Goal: Task Accomplishment & Management: Manage account settings

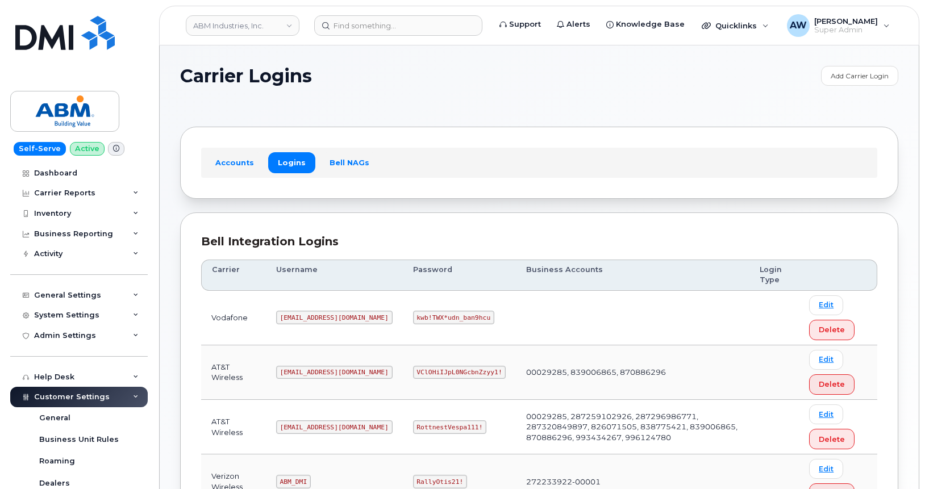
scroll to position [5, 0]
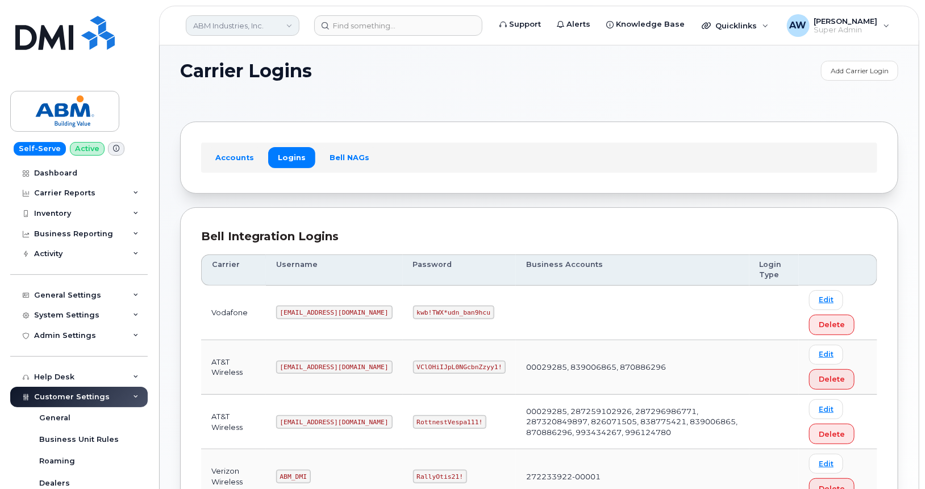
click at [250, 30] on link "ABM Industries, Inc." at bounding box center [243, 25] width 114 height 20
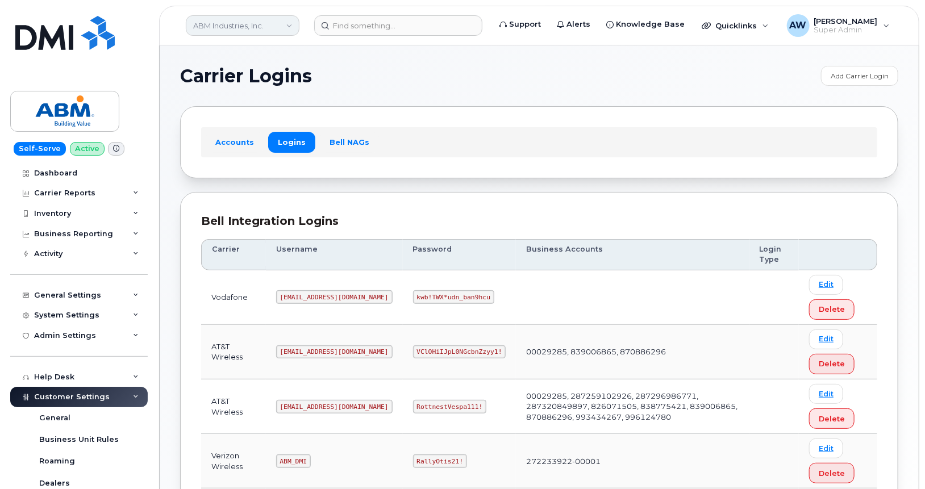
click at [273, 28] on link "ABM Industries, Inc." at bounding box center [243, 25] width 114 height 20
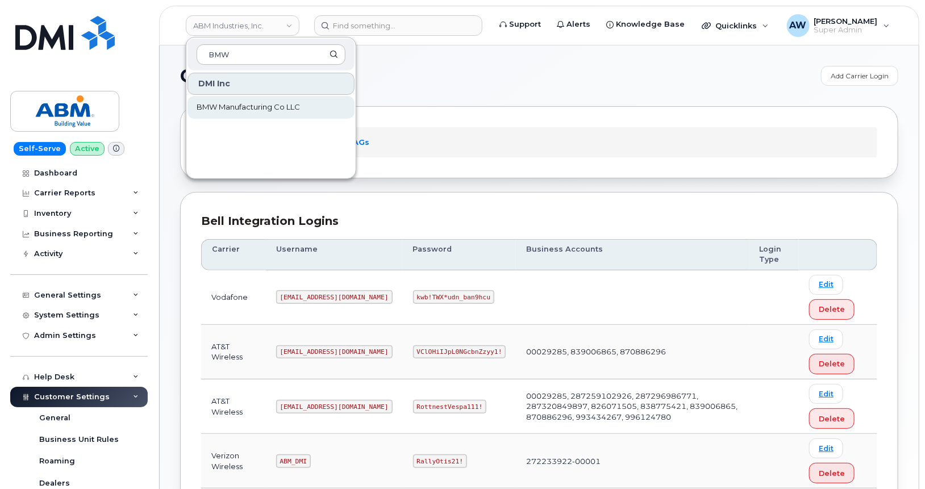
type input "BMW"
click at [277, 107] on span "BMW Manufacturing Co LLC" at bounding box center [248, 107] width 103 height 11
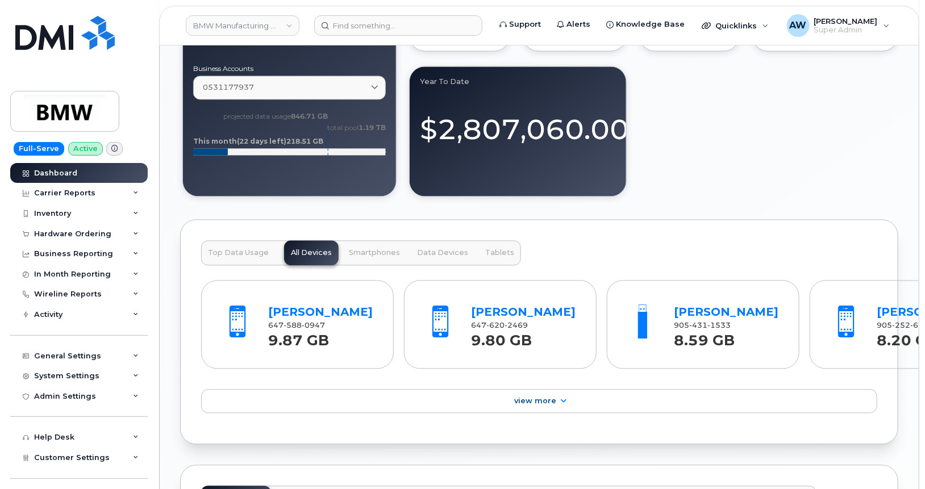
scroll to position [1057, 0]
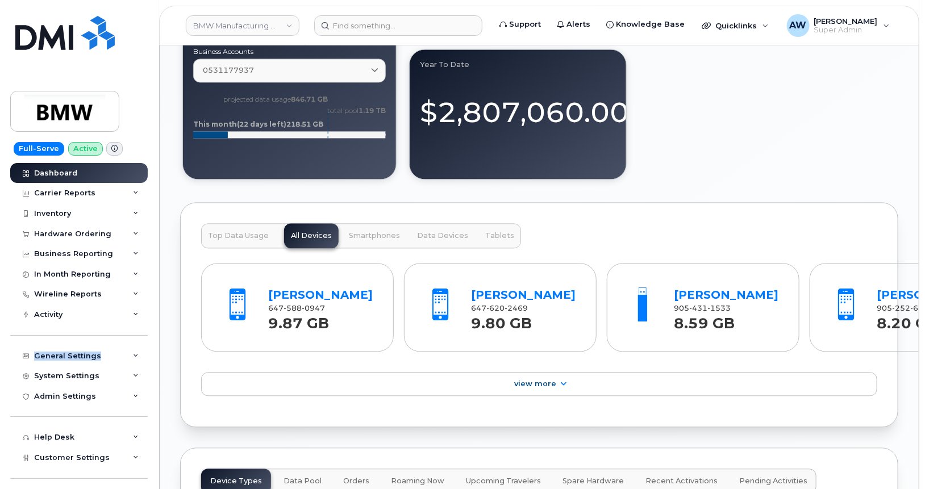
drag, startPoint x: 147, startPoint y: 312, endPoint x: 146, endPoint y: 362, distance: 50.0
click at [146, 362] on div "Dashboard Carrier Reports Monthly Billing Data Daily Data Pooling Data Behavior…" at bounding box center [80, 326] width 140 height 327
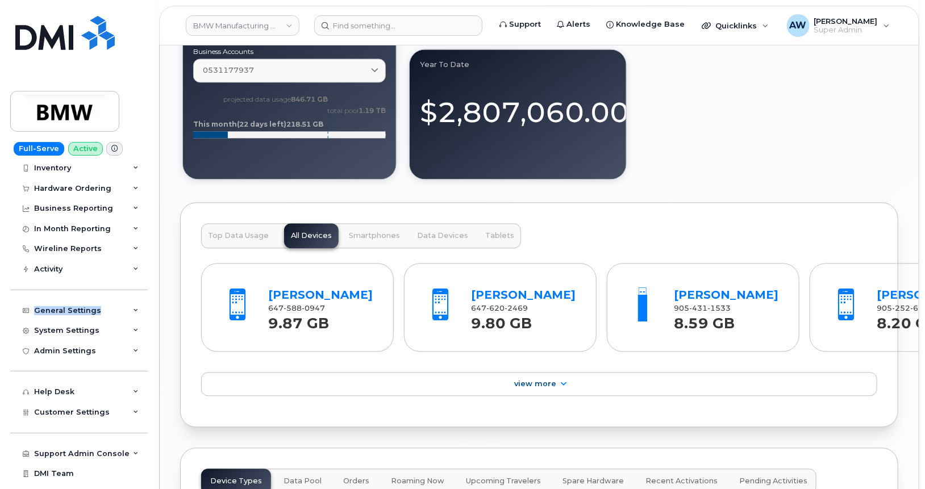
scroll to position [60, 0]
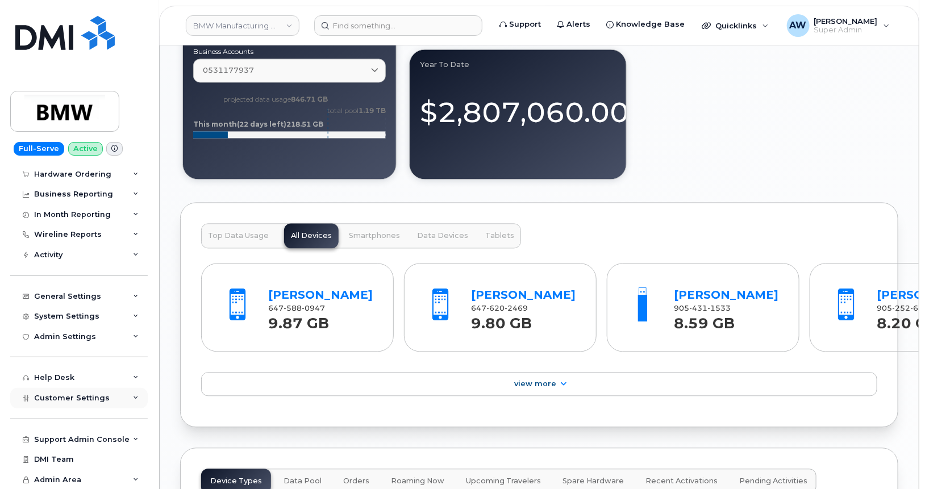
click at [117, 399] on div "Customer Settings" at bounding box center [78, 398] width 137 height 20
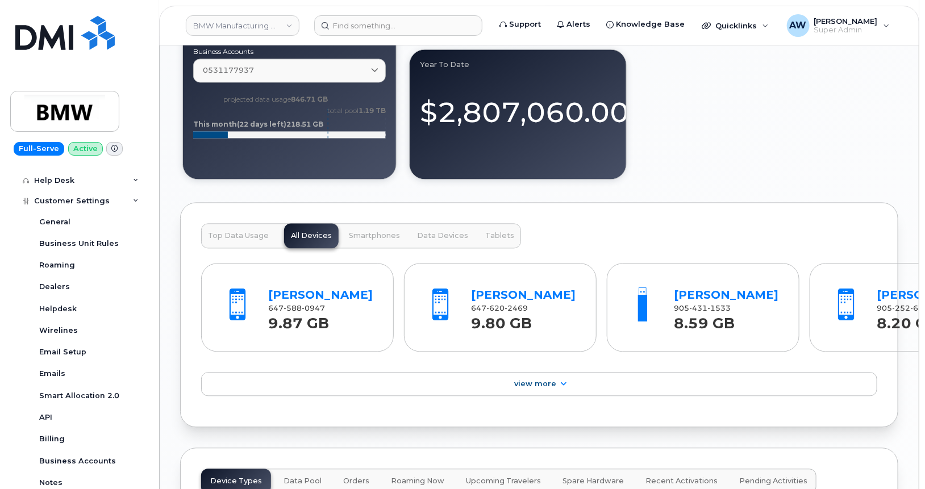
scroll to position [277, 0]
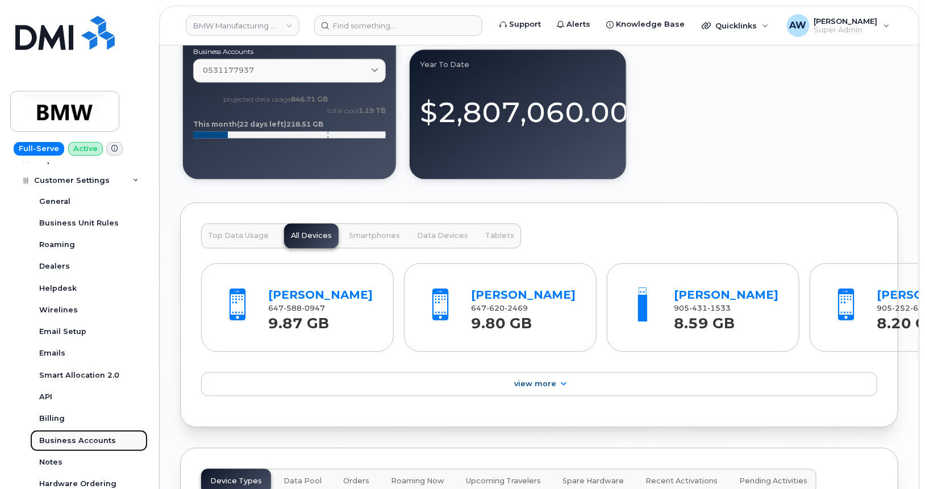
click at [98, 436] on div "Business Accounts" at bounding box center [77, 441] width 77 height 10
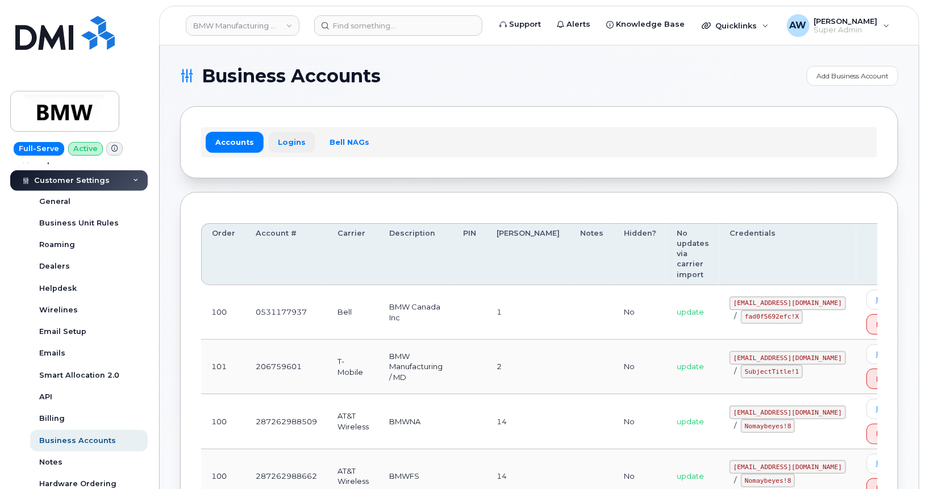
click at [298, 141] on link "Logins" at bounding box center [291, 142] width 47 height 20
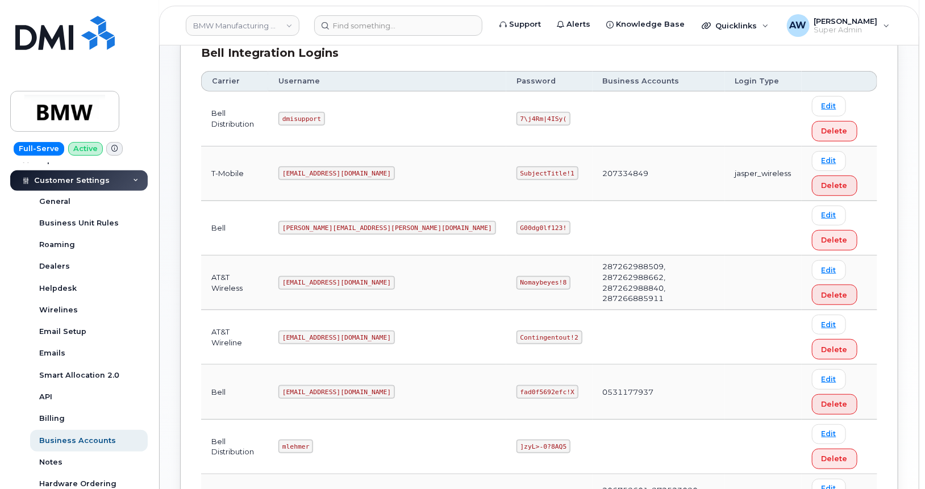
scroll to position [172, 0]
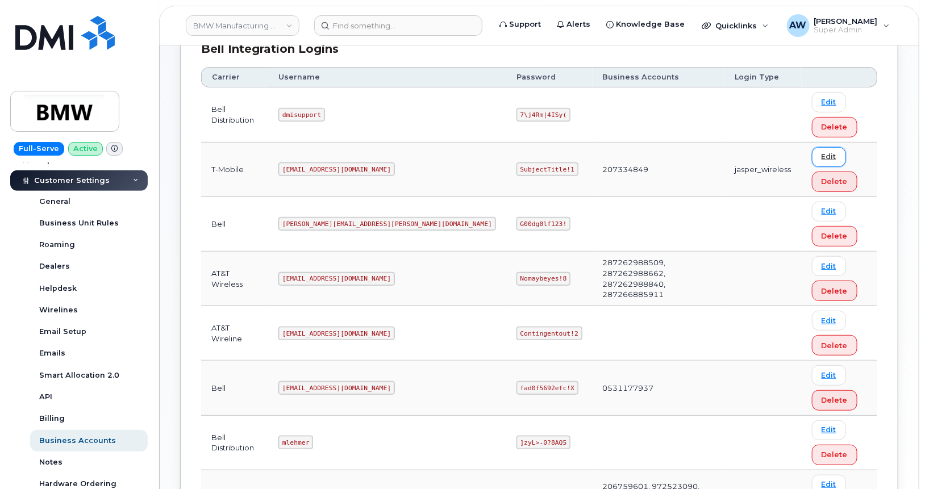
click at [812, 155] on link "Edit" at bounding box center [829, 157] width 34 height 20
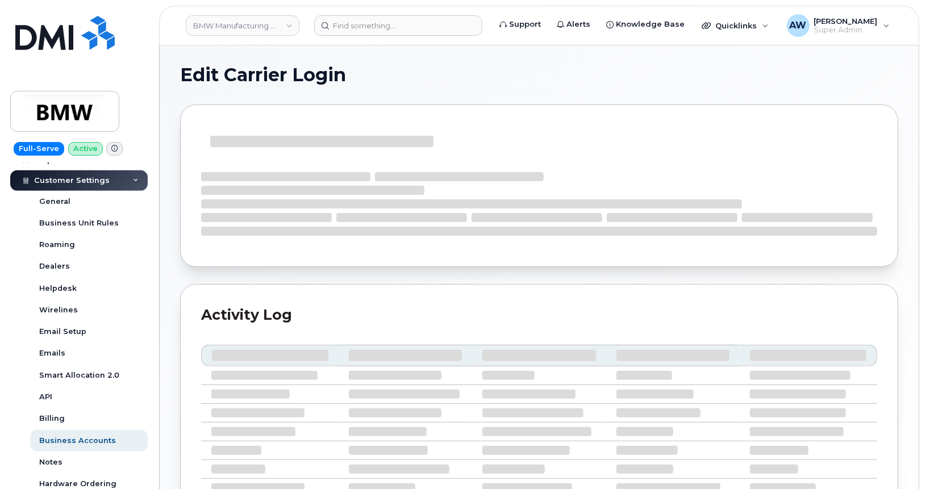
select select "jasper_wireless"
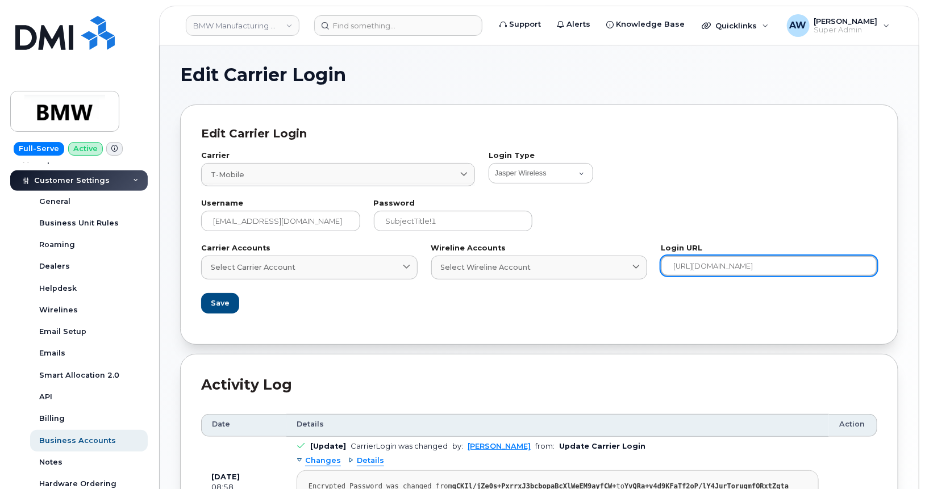
click at [753, 261] on input "https://tfb.t-mobile.com/apps/tfb_billing/dashboard" at bounding box center [769, 266] width 216 height 20
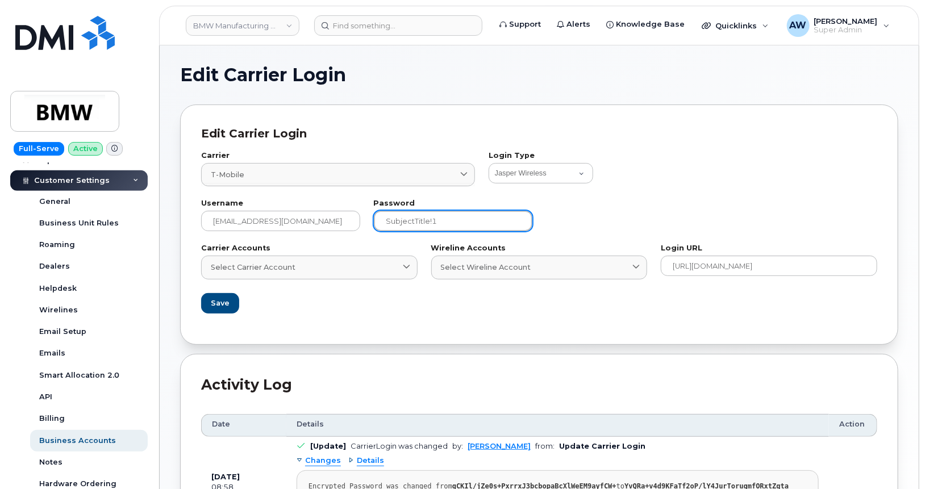
click at [389, 212] on input "SubjectTitle!1" at bounding box center [453, 221] width 159 height 20
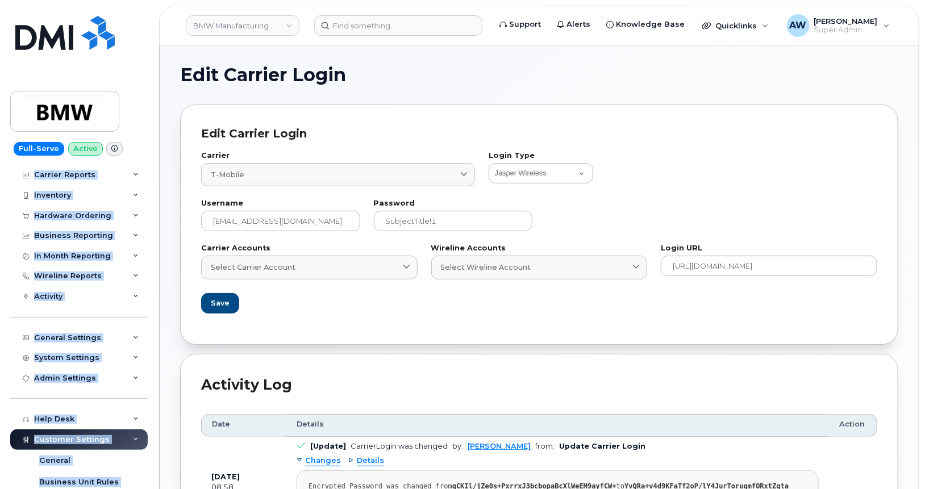
drag, startPoint x: 151, startPoint y: 338, endPoint x: 141, endPoint y: 160, distance: 178.1
click at [141, 160] on div "Full-Serve Active Dashboard Carrier Reports Monthly Billing Data Daily Data Poo…" at bounding box center [77, 244] width 154 height 489
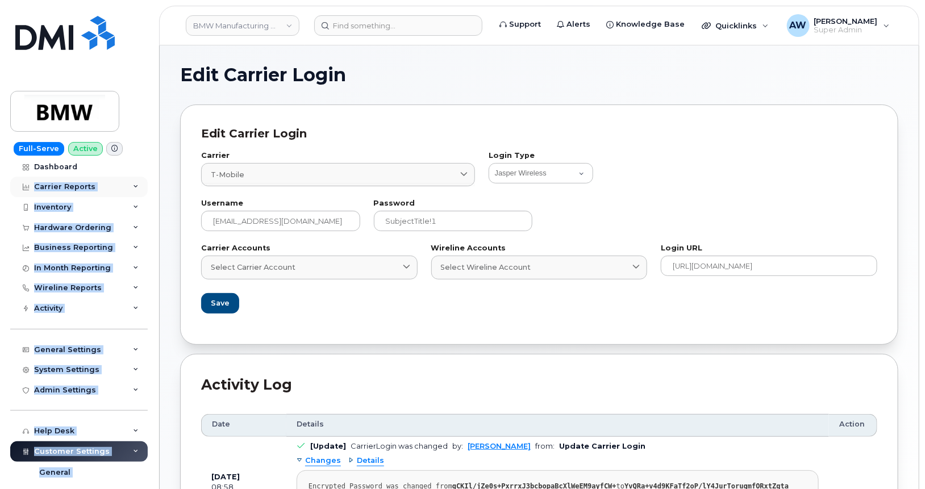
drag, startPoint x: 141, startPoint y: 160, endPoint x: 139, endPoint y: 184, distance: 24.0
click at [139, 184] on div "Carrier Reports" at bounding box center [78, 187] width 137 height 20
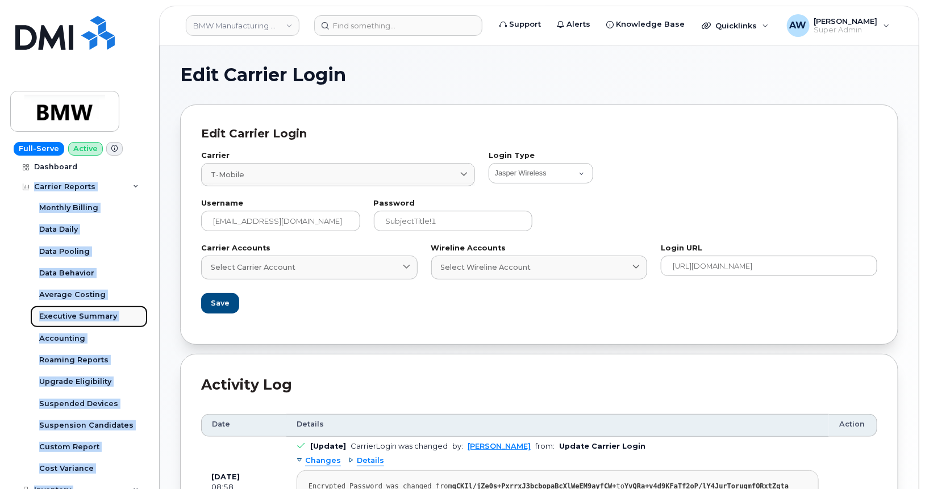
click at [81, 316] on div "Executive Summary" at bounding box center [78, 316] width 78 height 10
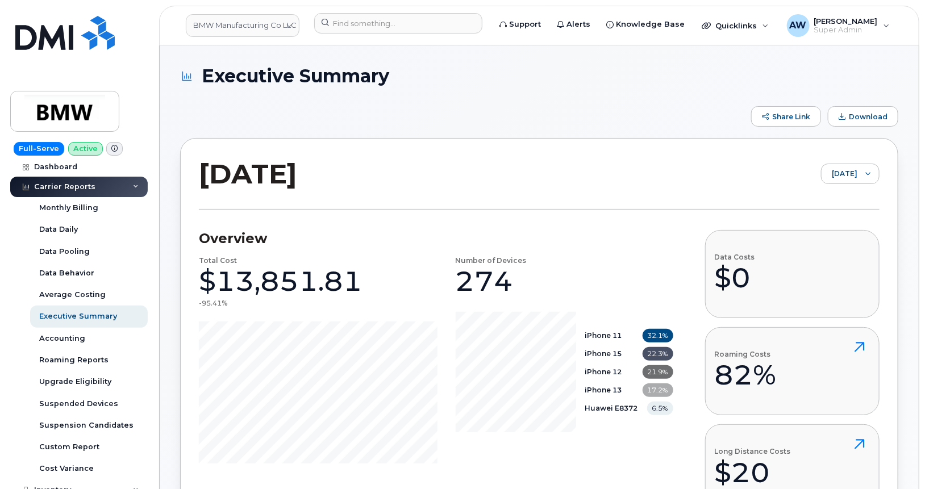
click at [565, 114] on div "Share Link Download" at bounding box center [539, 116] width 718 height 20
click at [835, 179] on span "October 2025" at bounding box center [839, 174] width 36 height 20
click at [833, 216] on span "September 2025" at bounding box center [821, 217] width 24 height 11
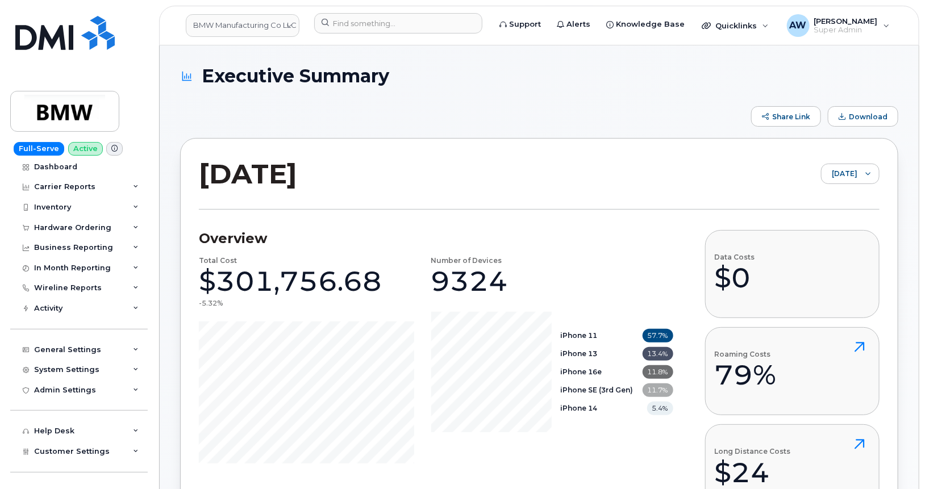
click at [714, 166] on div "September 2025 September 2025" at bounding box center [539, 183] width 681 height 53
click at [875, 114] on span "Download" at bounding box center [868, 116] width 39 height 9
click at [226, 15] on link "BMW Manufacturing Co LLC" at bounding box center [243, 25] width 114 height 23
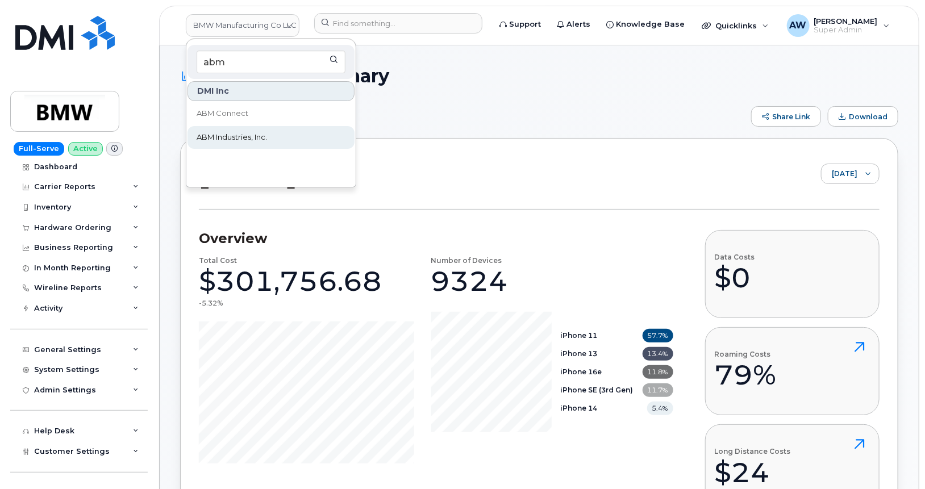
type input "abm"
click at [253, 138] on span "ABM Industries, Inc." at bounding box center [232, 137] width 70 height 11
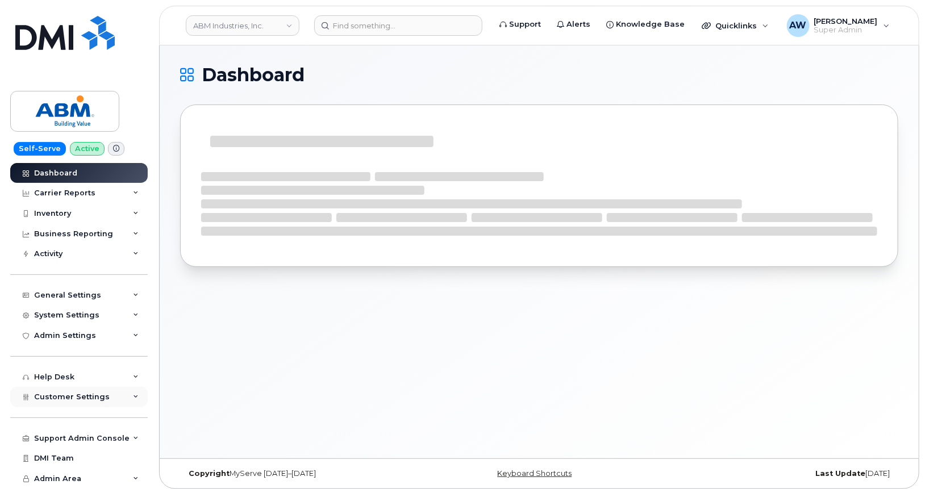
click at [120, 394] on div "Customer Settings" at bounding box center [78, 397] width 137 height 20
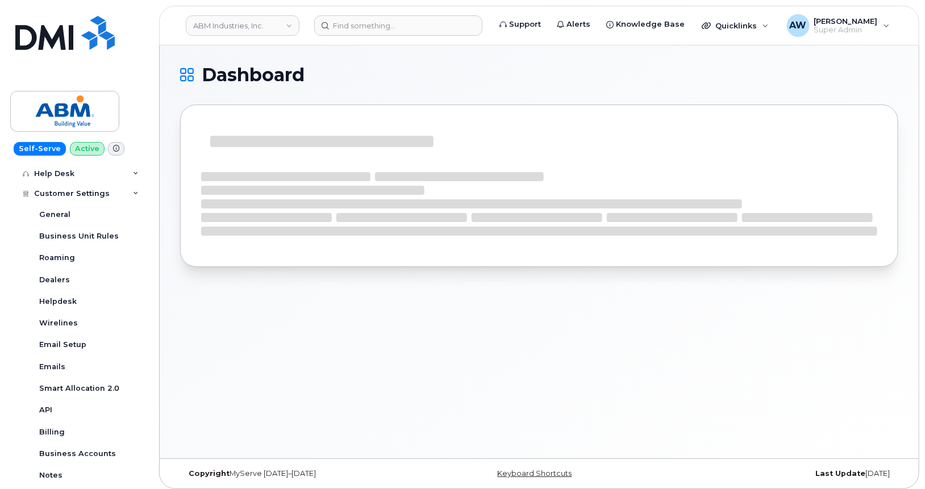
scroll to position [209, 0]
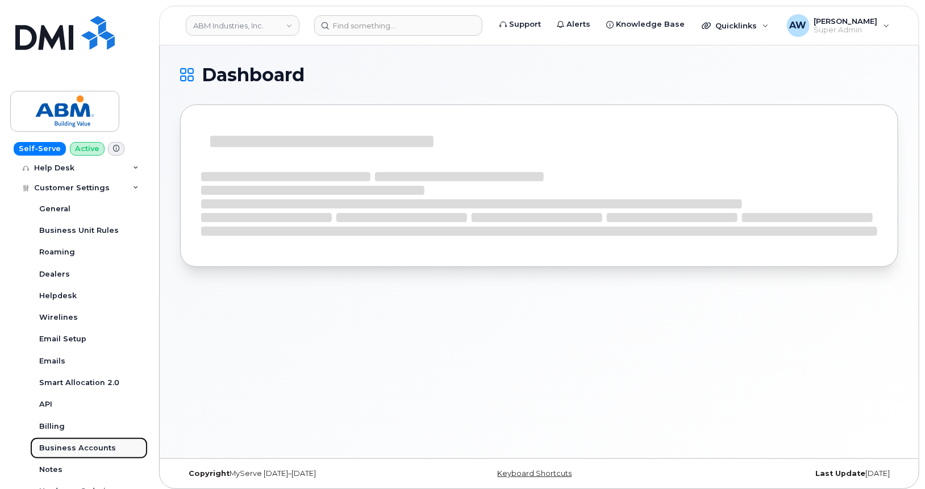
click at [87, 457] on link "Business Accounts" at bounding box center [89, 448] width 118 height 22
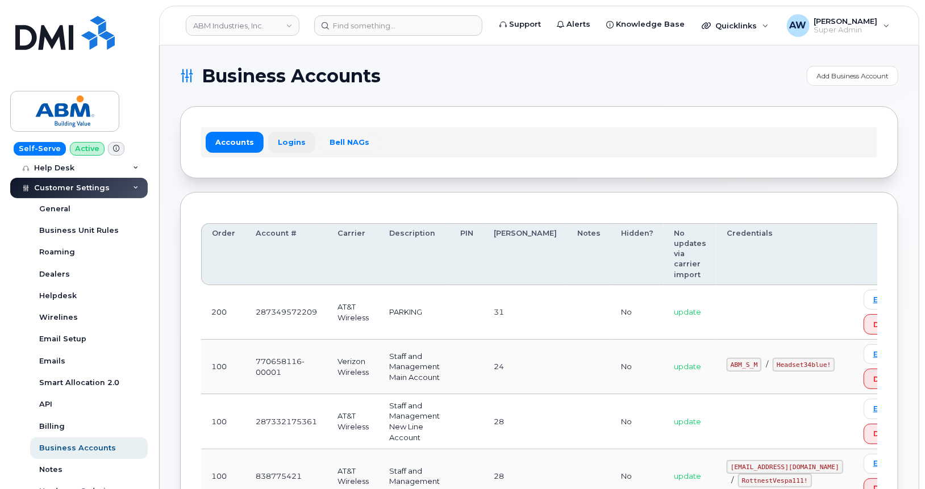
click at [280, 143] on link "Logins" at bounding box center [291, 142] width 47 height 20
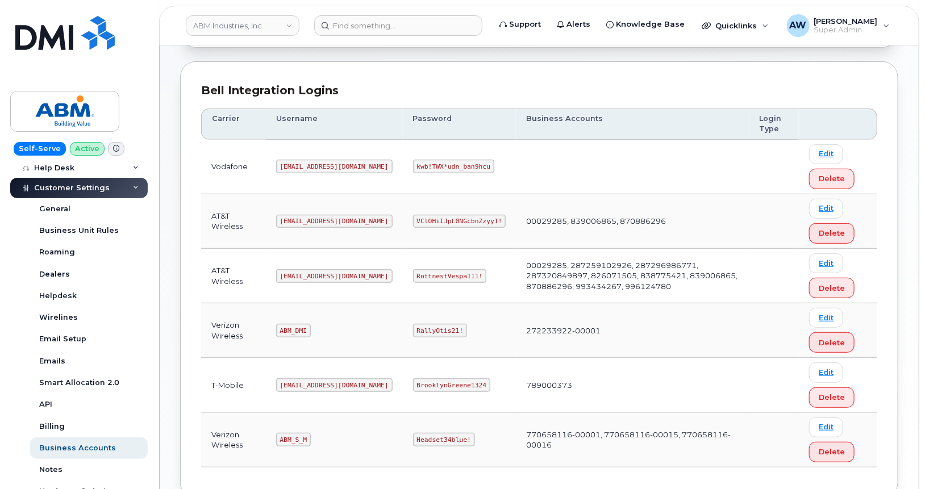
scroll to position [132, 0]
drag, startPoint x: 278, startPoint y: 277, endPoint x: 331, endPoint y: 287, distance: 54.3
click at [331, 287] on td "abm@dminc.com" at bounding box center [334, 275] width 137 height 55
copy code "abm@dminc.com"
drag, startPoint x: 377, startPoint y: 270, endPoint x: 441, endPoint y: 277, distance: 64.6
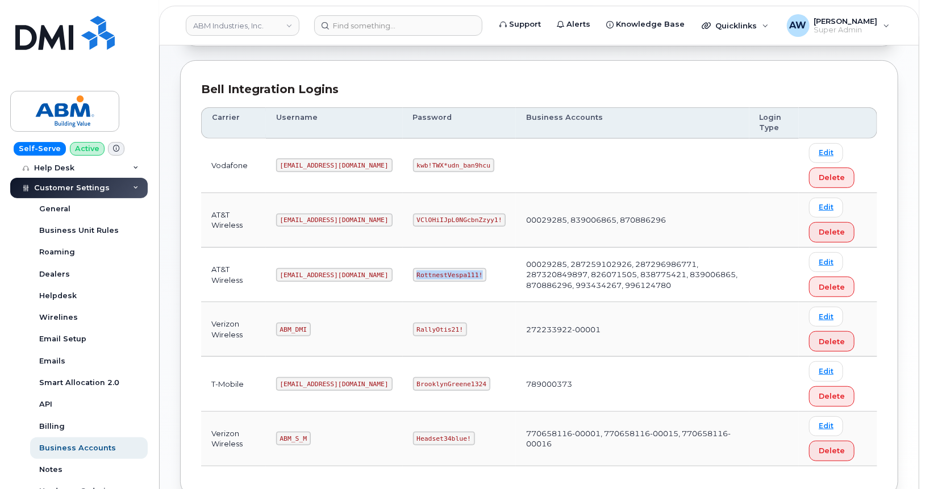
click at [441, 277] on td "RottnestVespa111!" at bounding box center [460, 275] width 114 height 55
copy code "RottnestVespa111!"
click at [244, 41] on header "ABM Industries, Inc. Support Alerts Knowledge Base Quicklinks Suspend / Cancel …" at bounding box center [539, 26] width 760 height 40
click at [244, 38] on header "ABM Industries, Inc. Support Alerts Knowledge Base Quicklinks Suspend / Cancel …" at bounding box center [539, 26] width 760 height 40
click at [247, 27] on link "ABM Industries, Inc." at bounding box center [243, 25] width 114 height 20
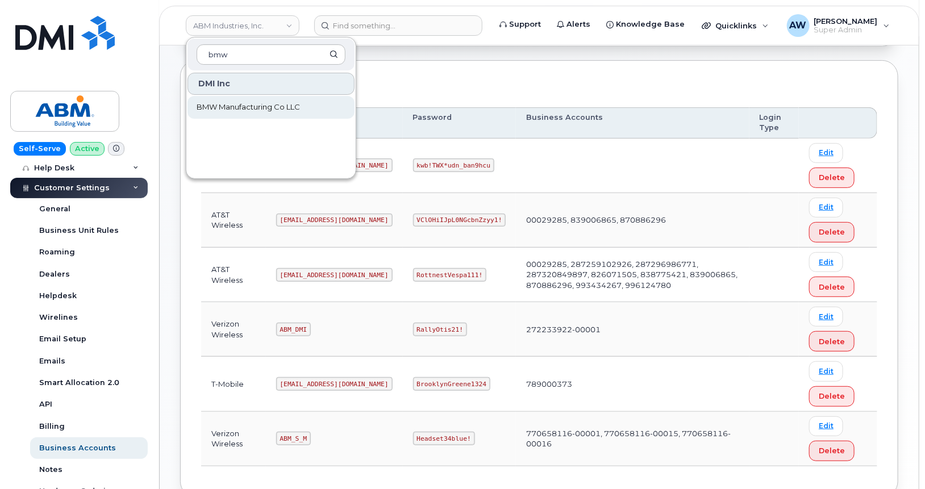
type input "bmw"
click at [248, 107] on span "BMW Manufacturing Co LLC" at bounding box center [248, 107] width 103 height 11
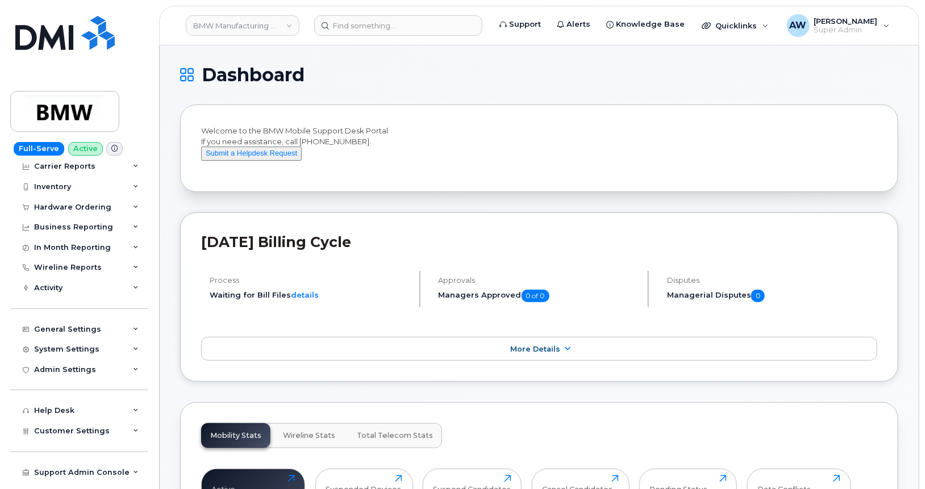
scroll to position [11, 0]
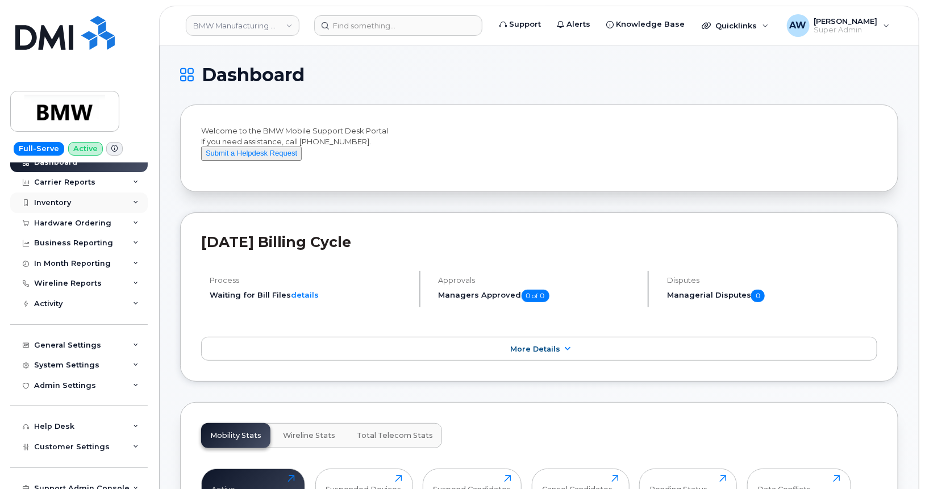
click at [82, 205] on div "Inventory" at bounding box center [78, 203] width 137 height 20
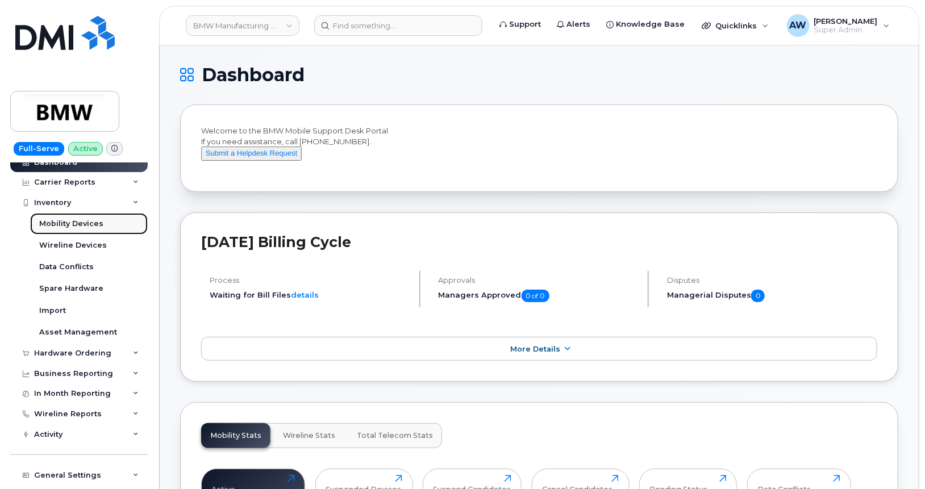
click at [91, 214] on link "Mobility Devices" at bounding box center [89, 224] width 118 height 22
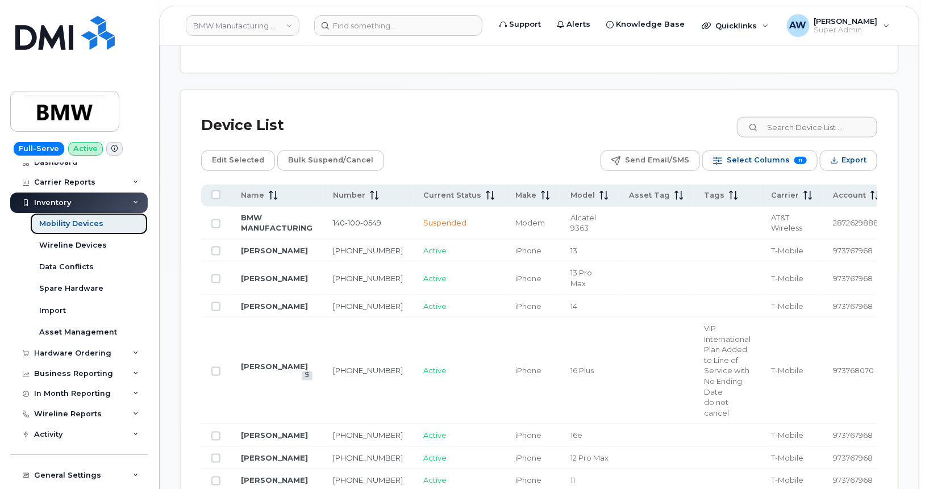
scroll to position [531, 0]
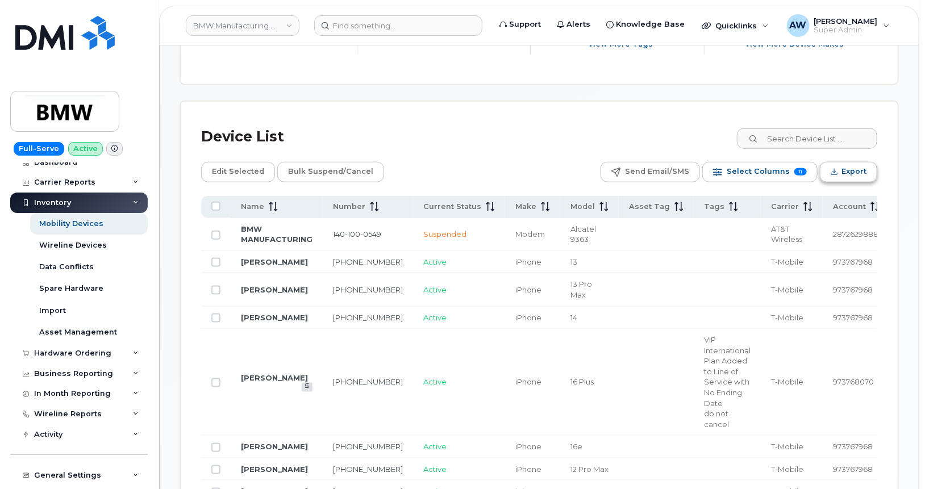
click at [852, 162] on button "Export" at bounding box center [848, 172] width 57 height 20
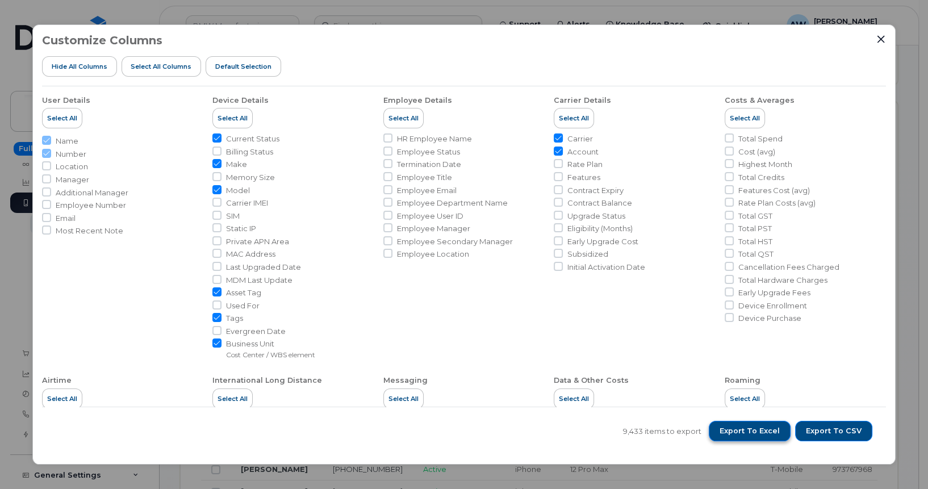
click at [754, 438] on button "Export to Excel" at bounding box center [750, 431] width 82 height 20
drag, startPoint x: 470, startPoint y: 443, endPoint x: 472, endPoint y: 64, distance: 378.4
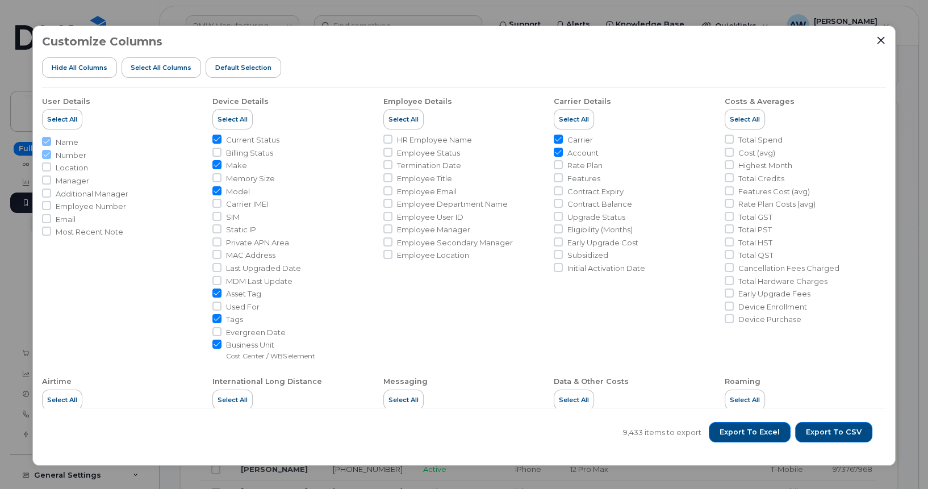
drag, startPoint x: 472, startPoint y: 64, endPoint x: 366, endPoint y: 22, distance: 113.7
click at [366, 22] on div "Customize Columns Hide All Columns Select all Columns Default Selection User De…" at bounding box center [464, 244] width 928 height 489
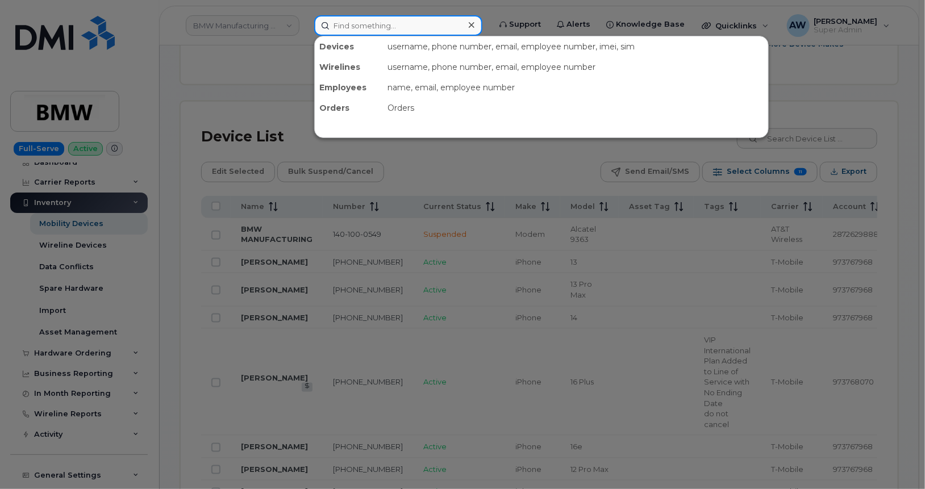
click at [366, 22] on input at bounding box center [398, 25] width 168 height 20
paste input "8647428919"
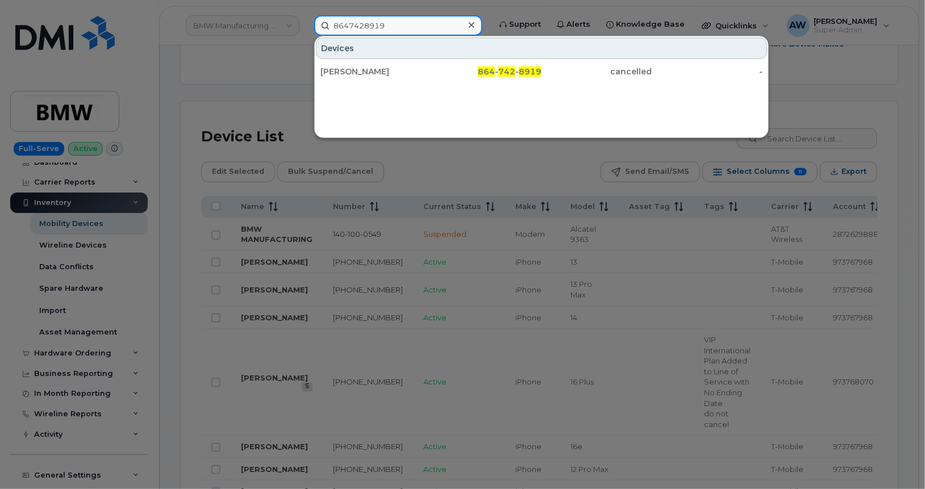
type input "8647428919"
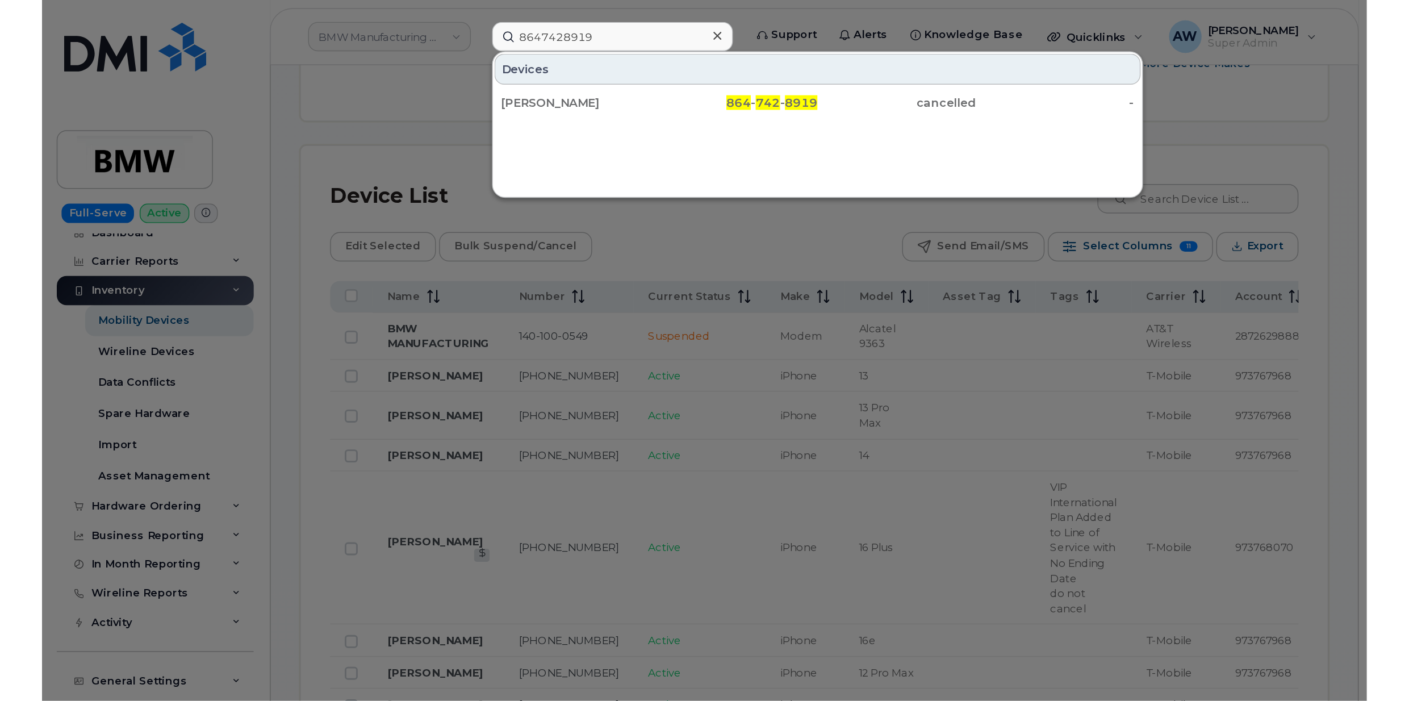
scroll to position [0, 0]
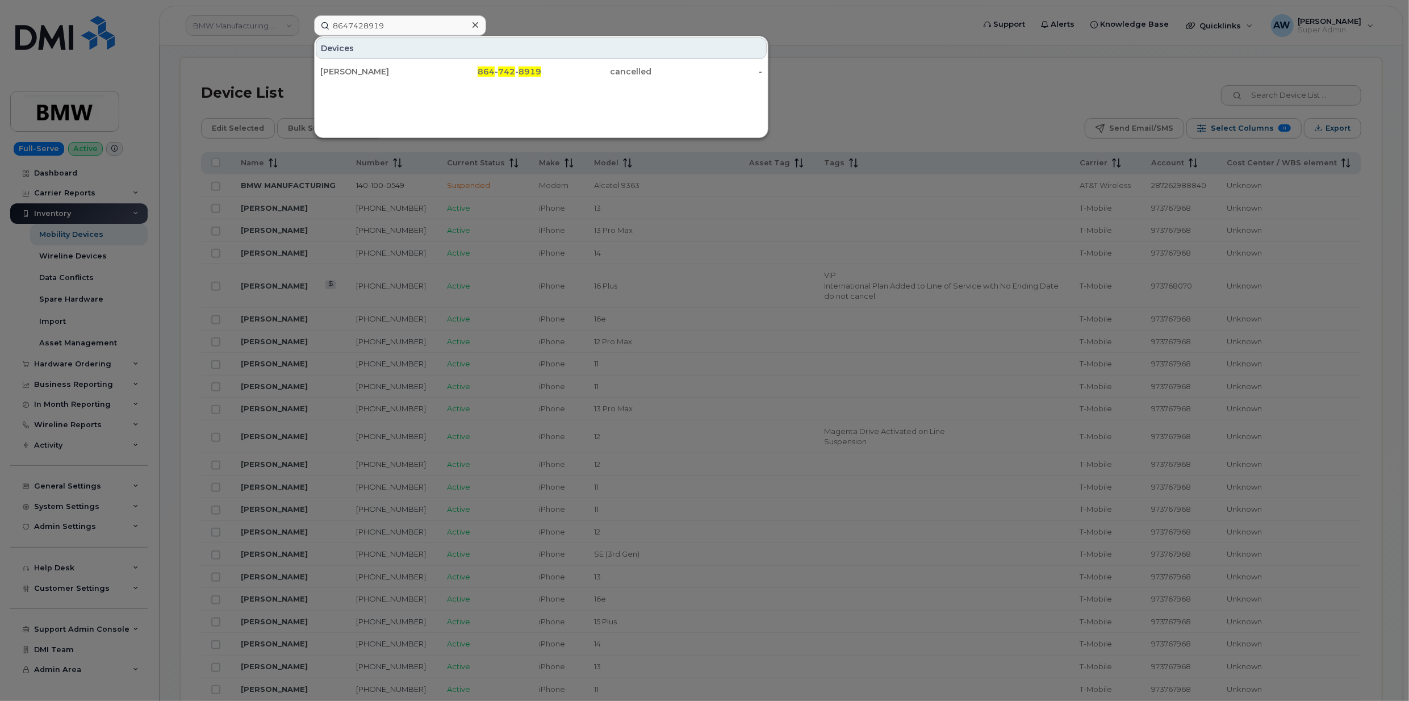
click at [176, 99] on div at bounding box center [704, 350] width 1409 height 701
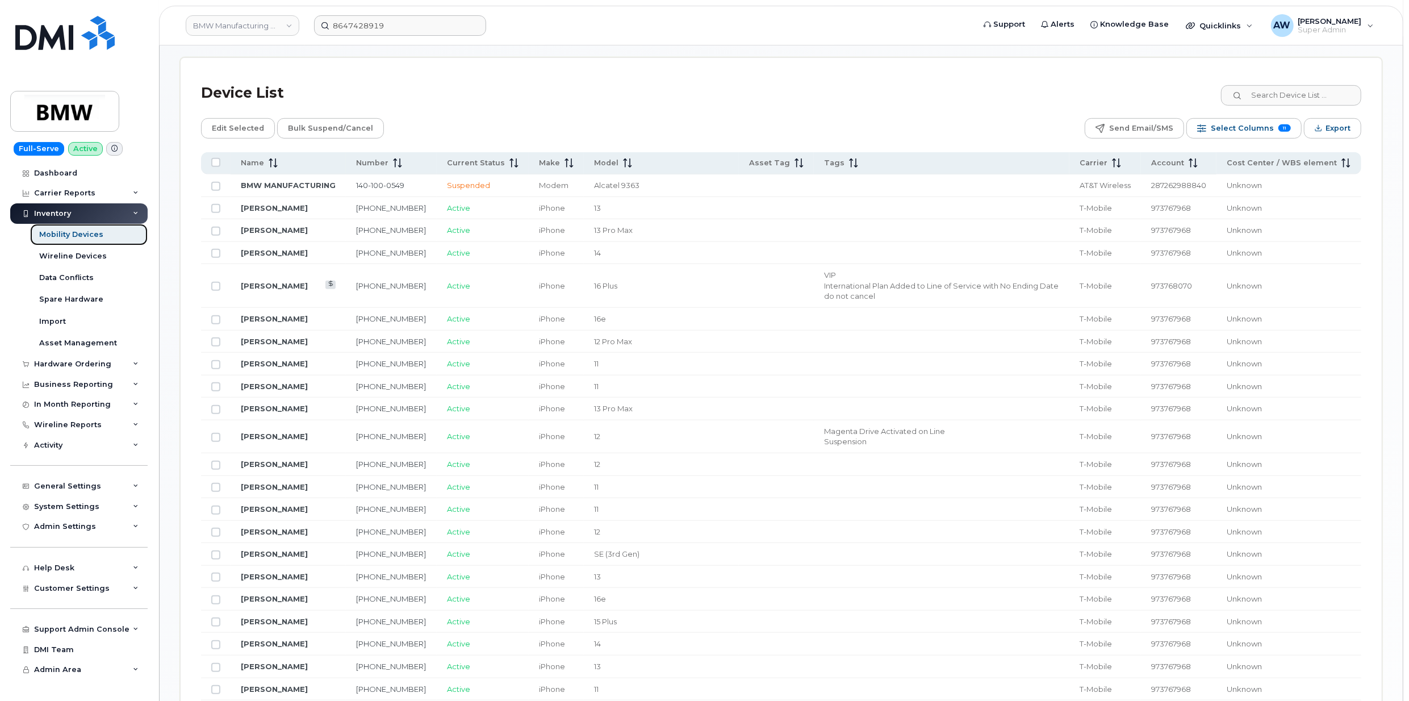
click at [72, 232] on div "Mobility Devices" at bounding box center [71, 235] width 64 height 10
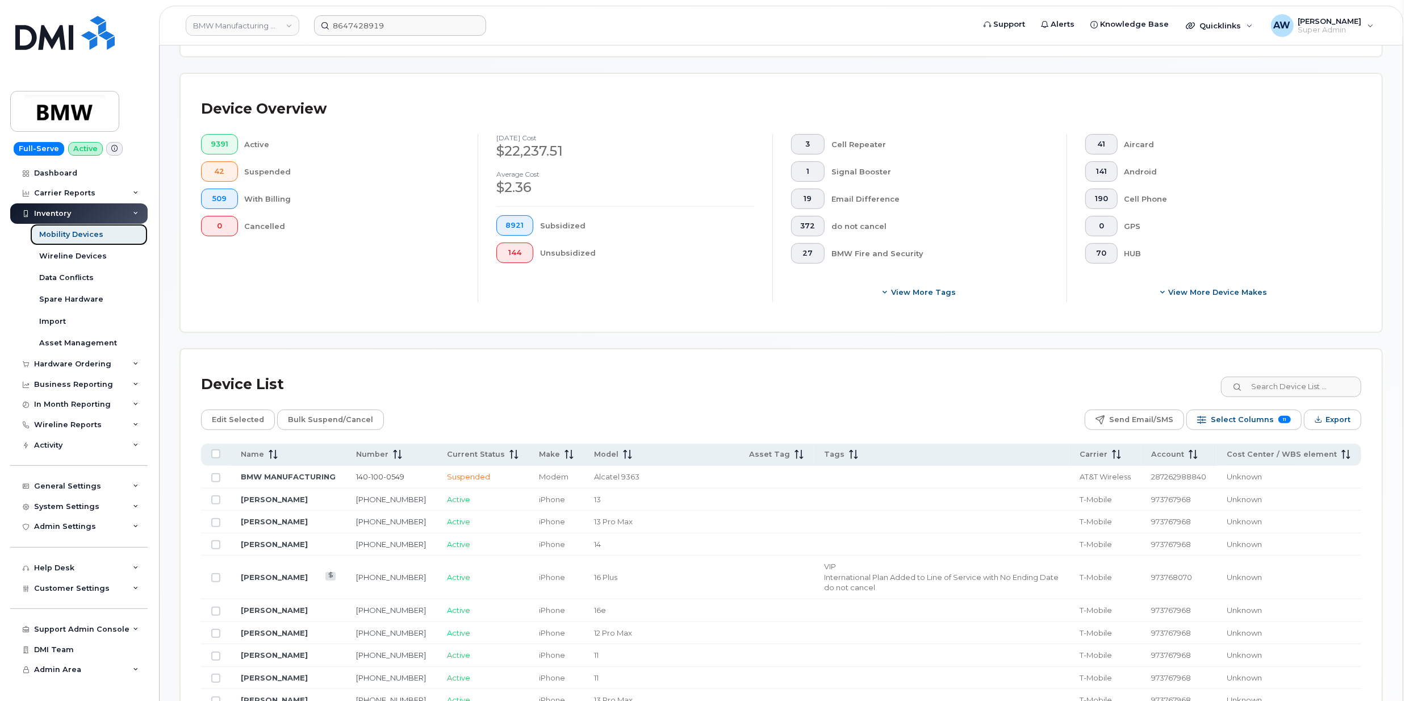
scroll to position [454, 0]
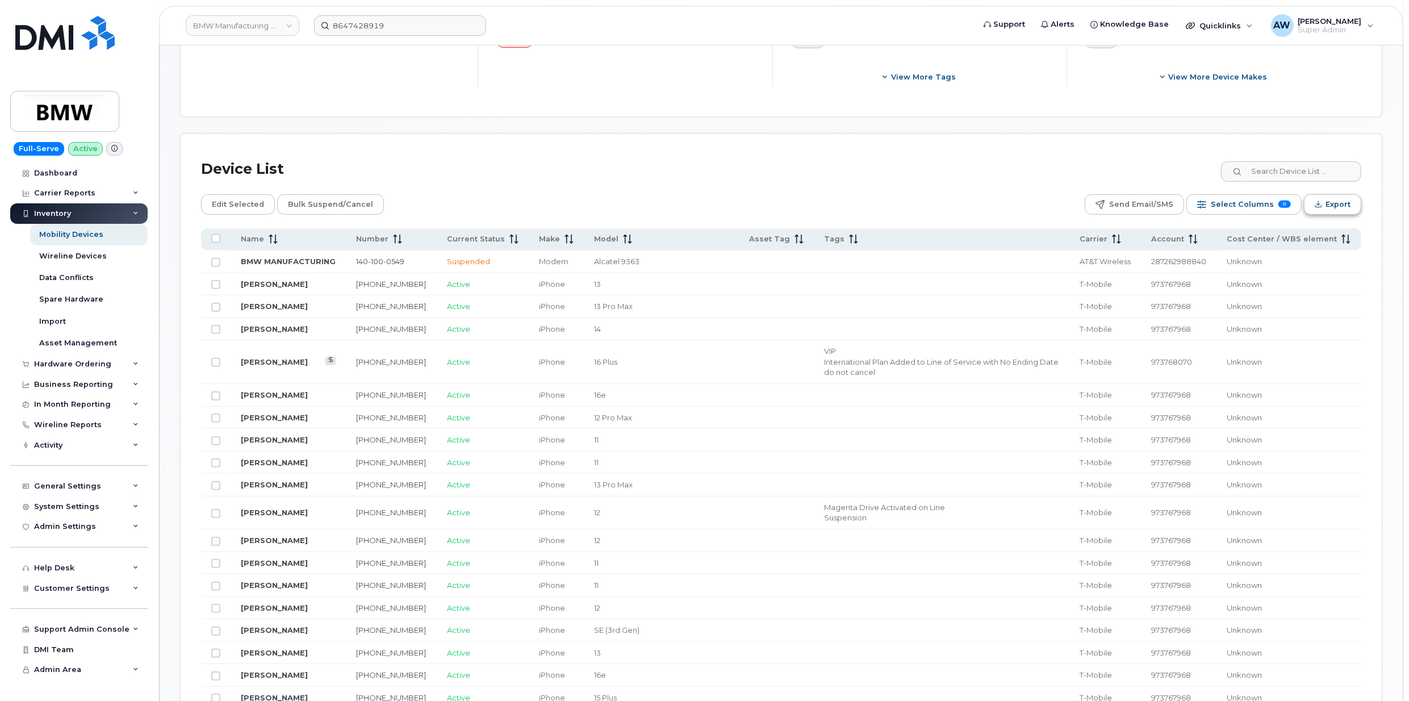
click at [924, 201] on span "Export" at bounding box center [1338, 204] width 25 height 17
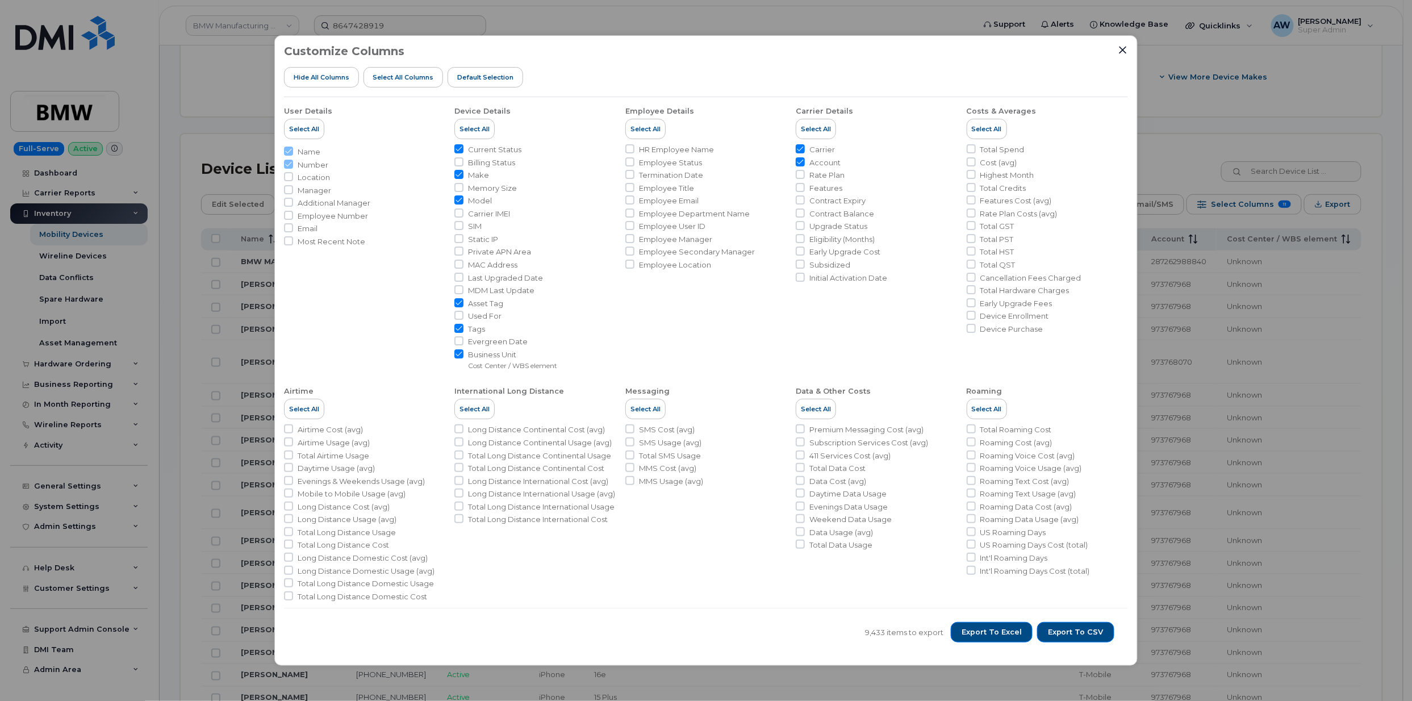
click at [350, 214] on span "Employee Number" at bounding box center [333, 216] width 70 height 11
click at [293, 214] on input "Employee Number" at bounding box center [288, 215] width 9 height 9
checkbox input "true"
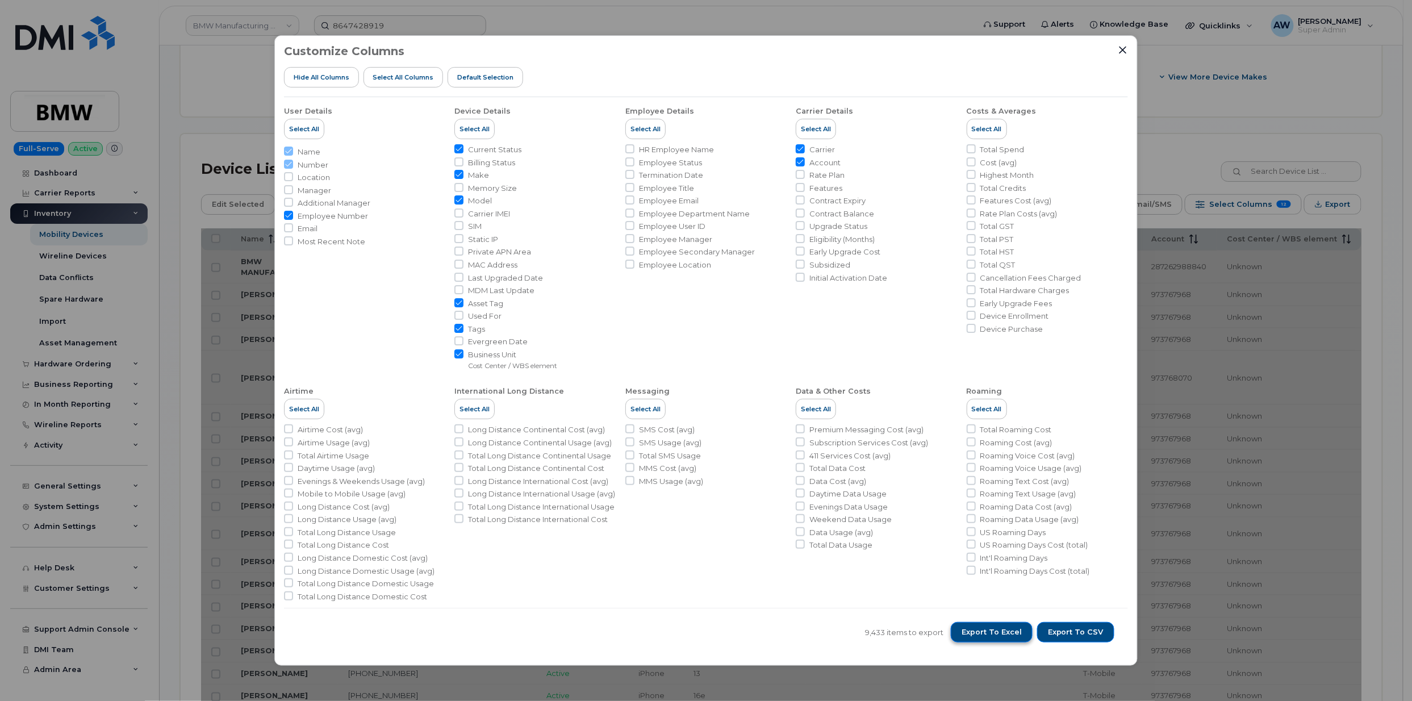
click at [924, 489] on span "Export to Excel" at bounding box center [992, 632] width 60 height 10
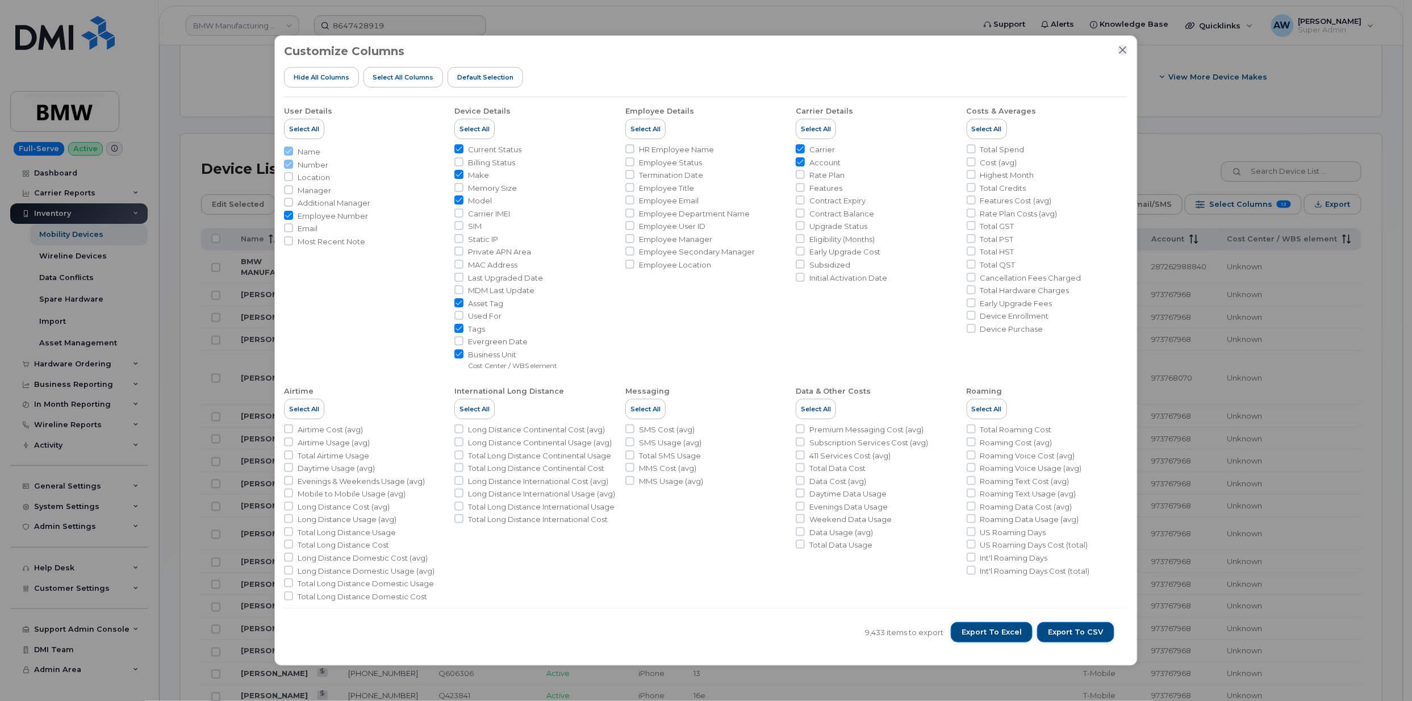
click at [924, 45] on icon "Close" at bounding box center [1123, 49] width 9 height 9
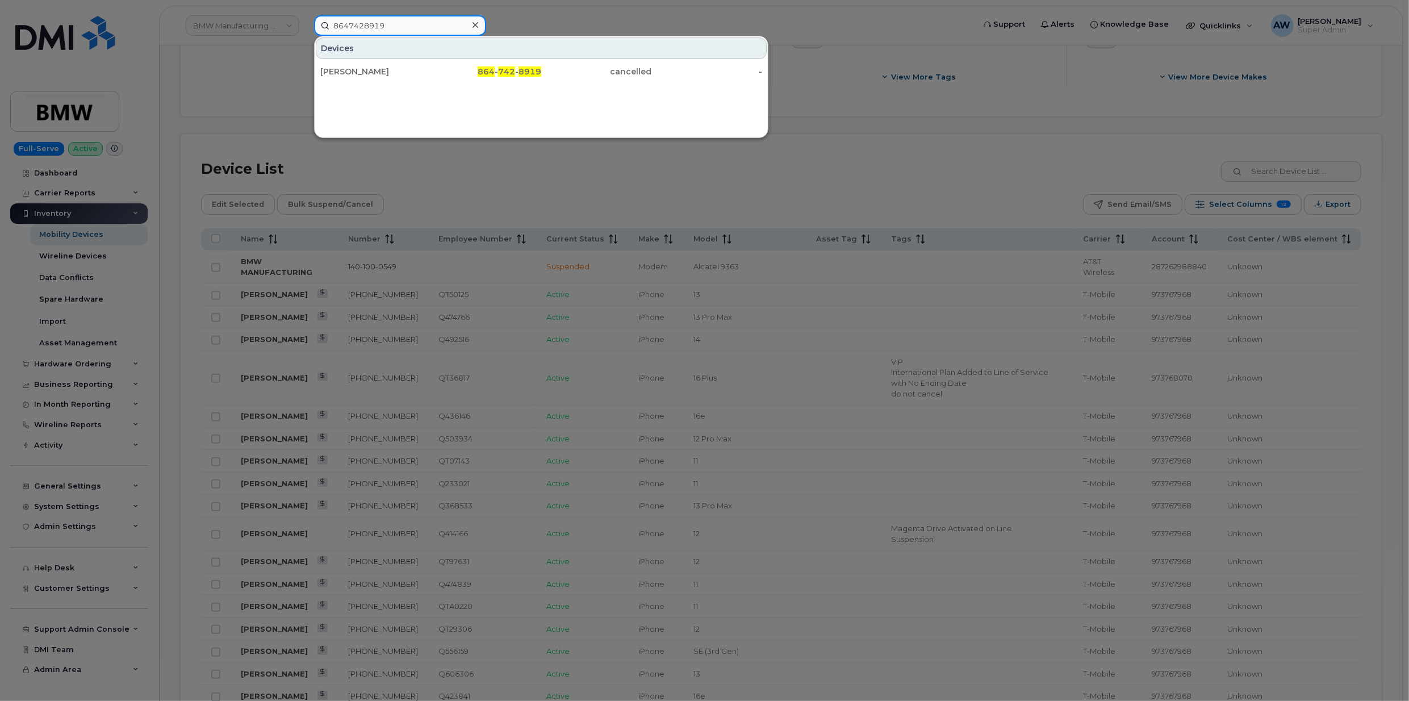
click at [420, 22] on input "8647428919" at bounding box center [400, 25] width 172 height 20
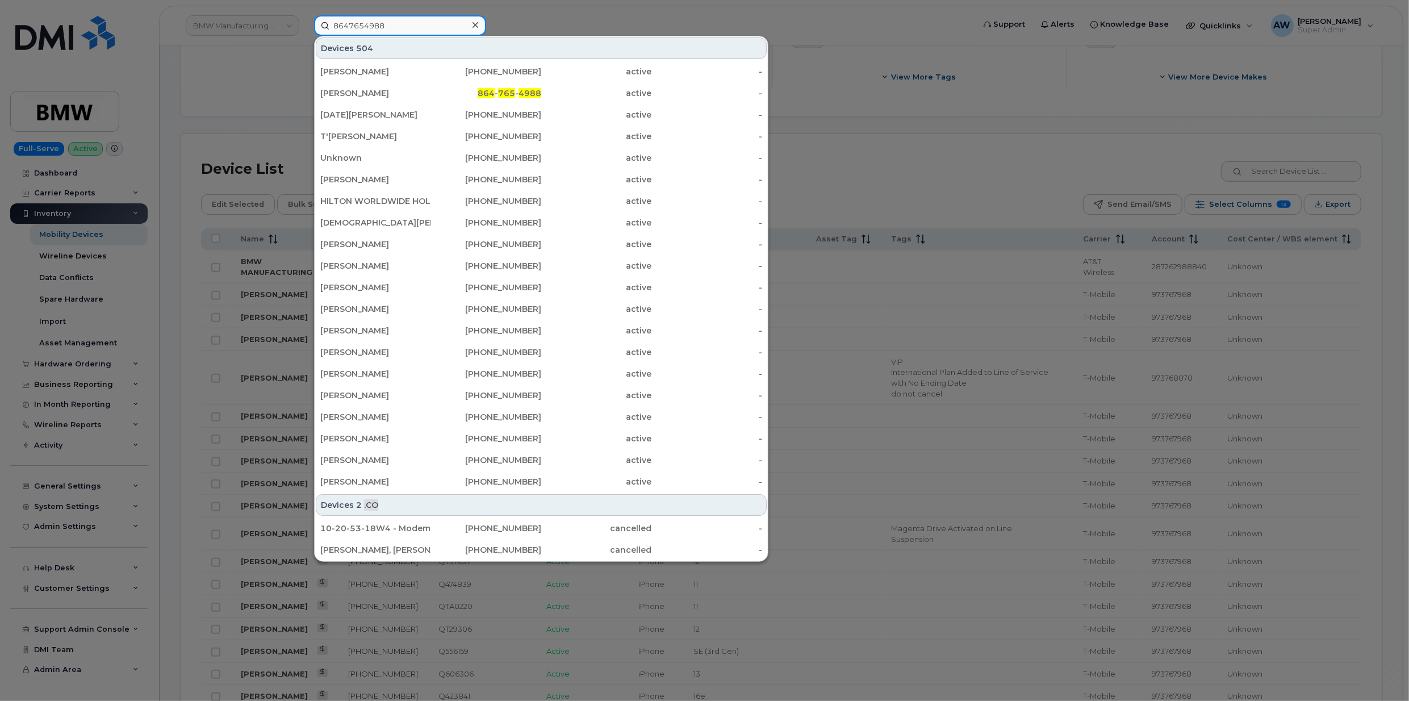
type input "8647654988"
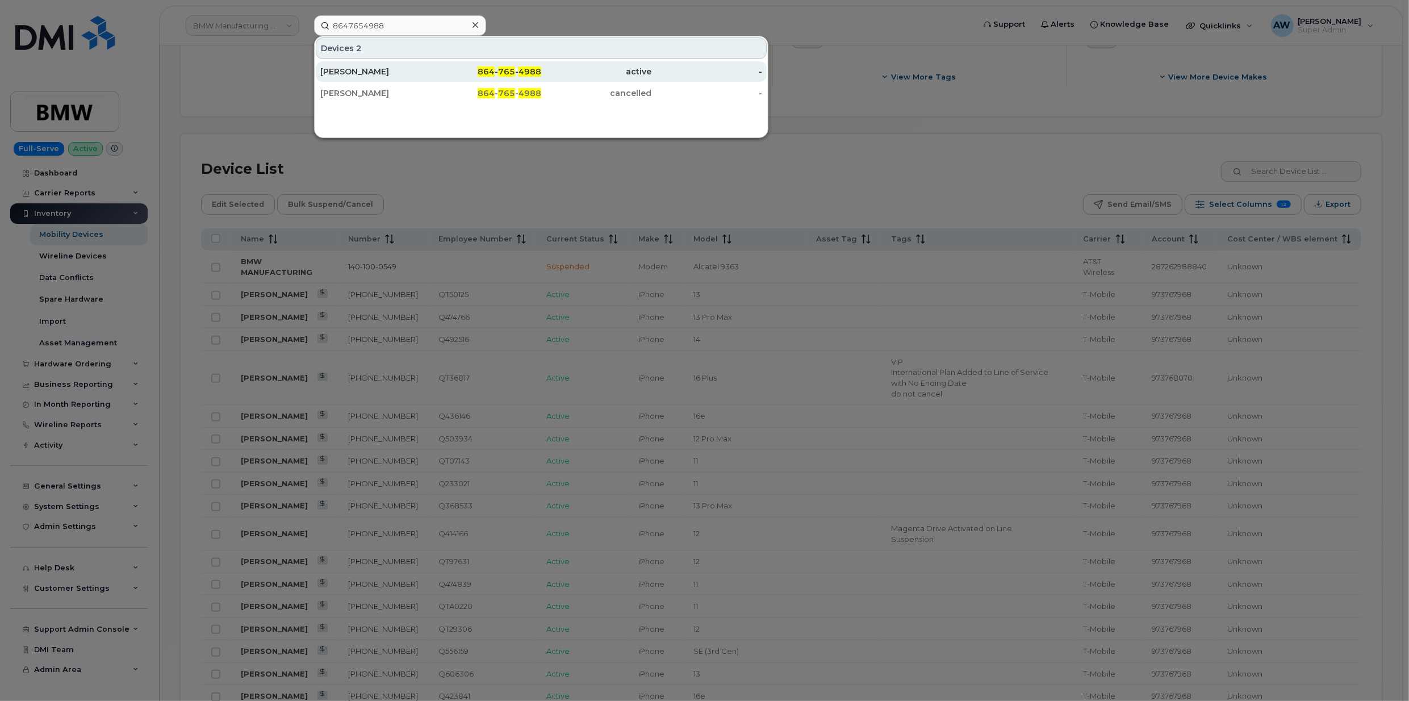
click at [523, 69] on span "4988" at bounding box center [530, 71] width 23 height 10
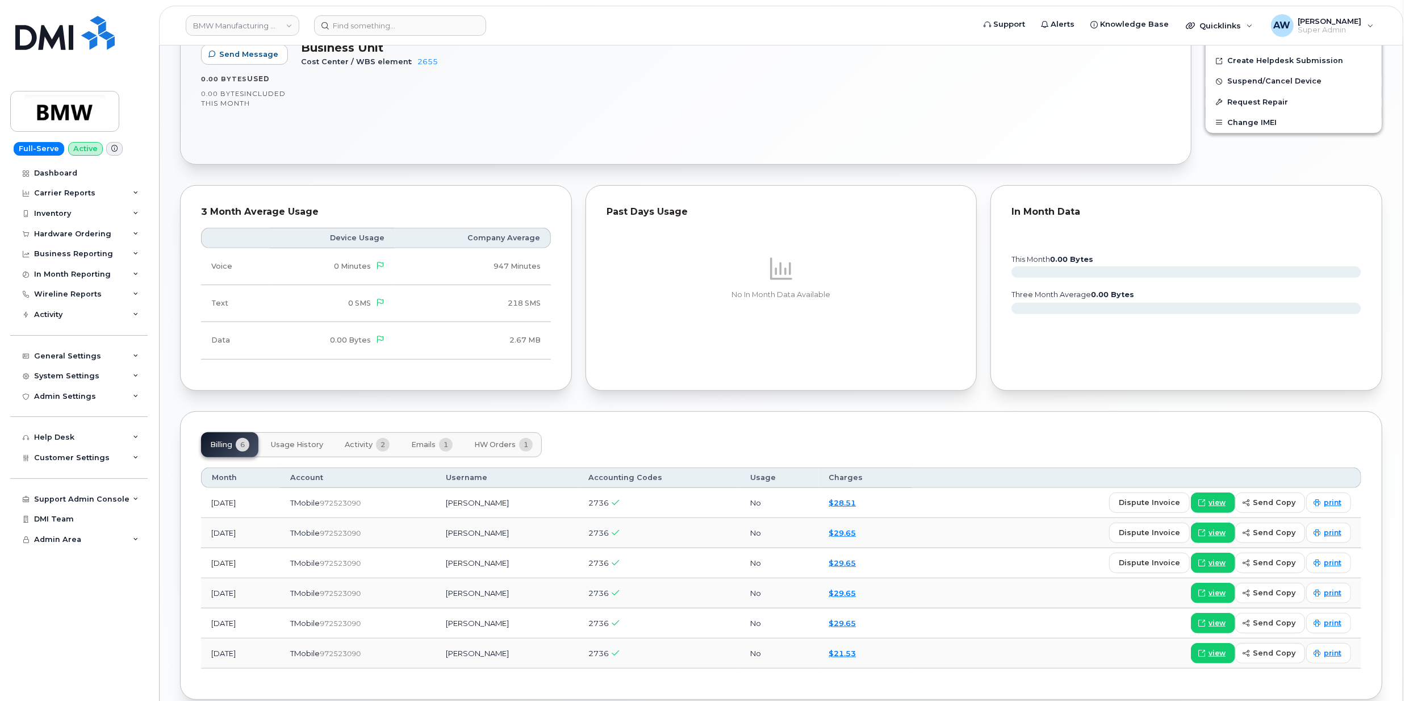
scroll to position [514, 0]
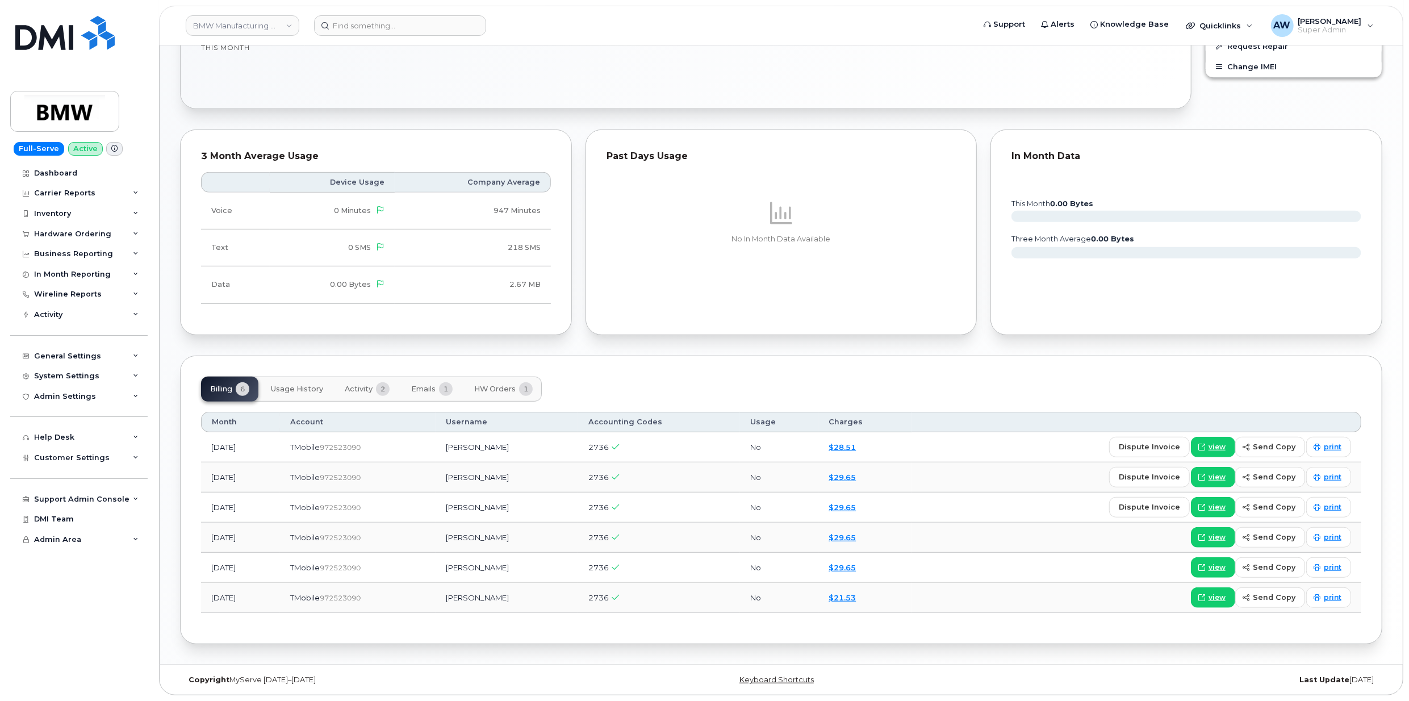
click at [358, 387] on span "Activity" at bounding box center [359, 389] width 28 height 9
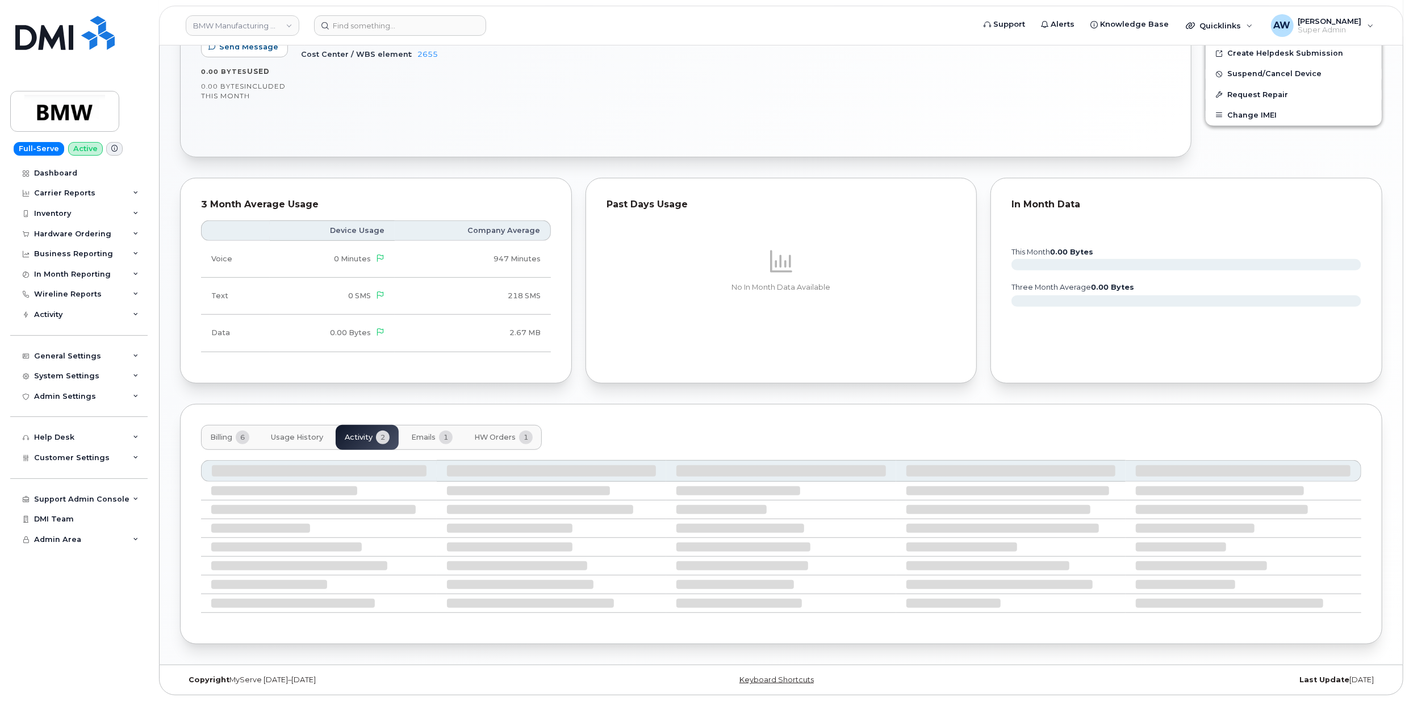
scroll to position [461, 0]
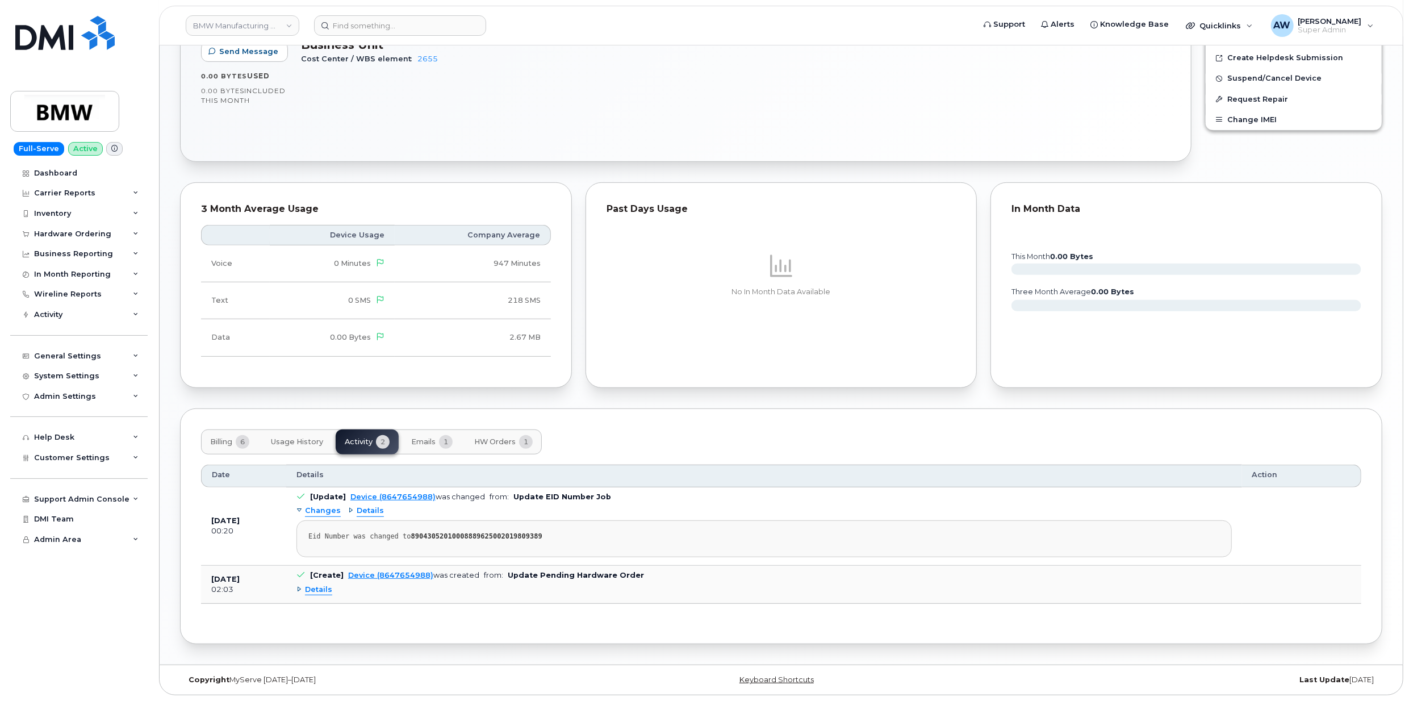
click at [311, 593] on span "Details" at bounding box center [318, 590] width 27 height 11
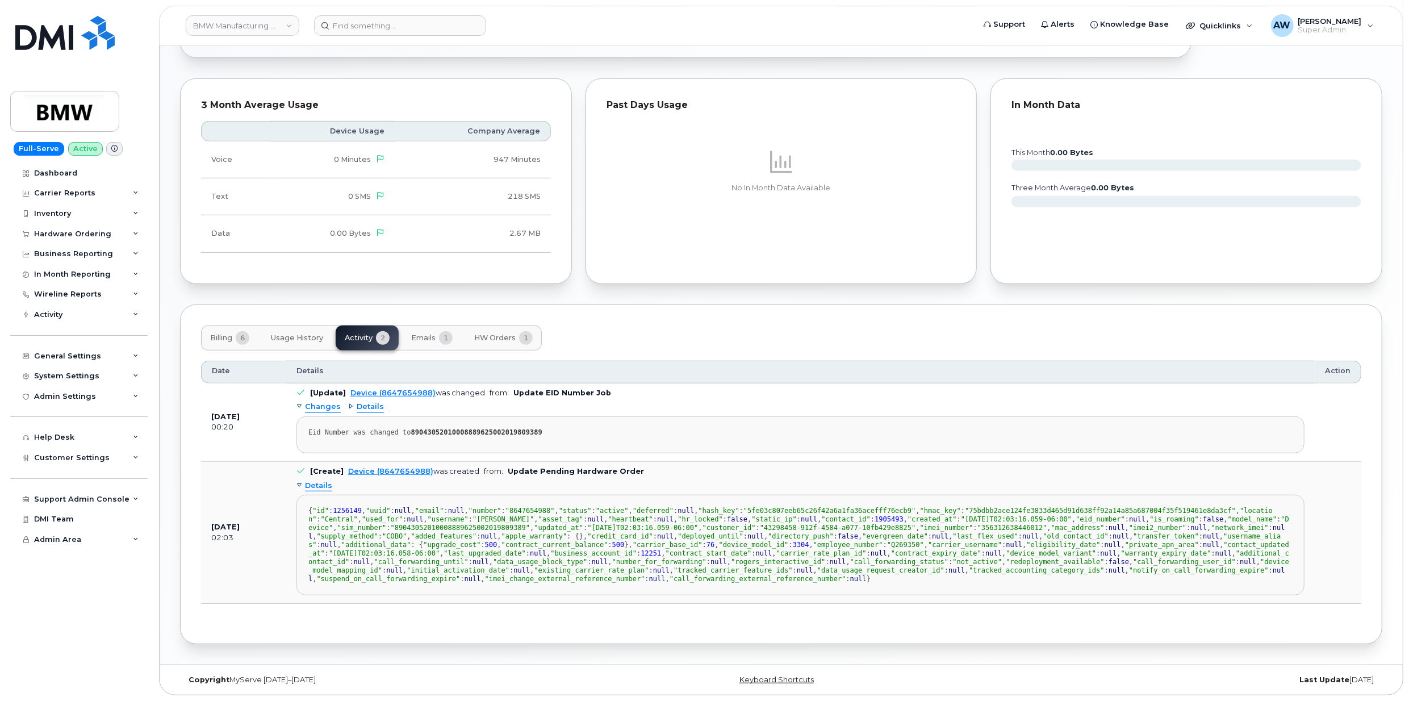
scroll to position [578, 0]
click at [308, 481] on span "Details" at bounding box center [318, 486] width 27 height 11
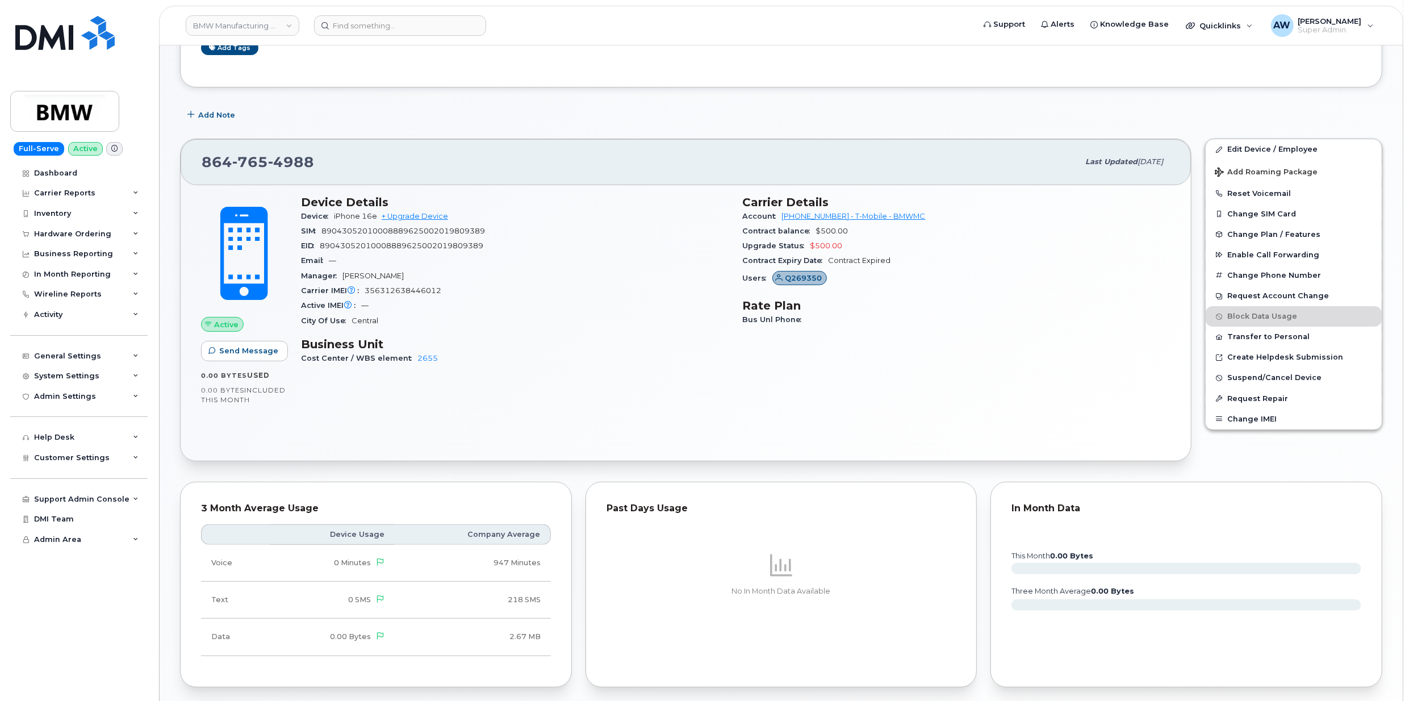
scroll to position [0, 0]
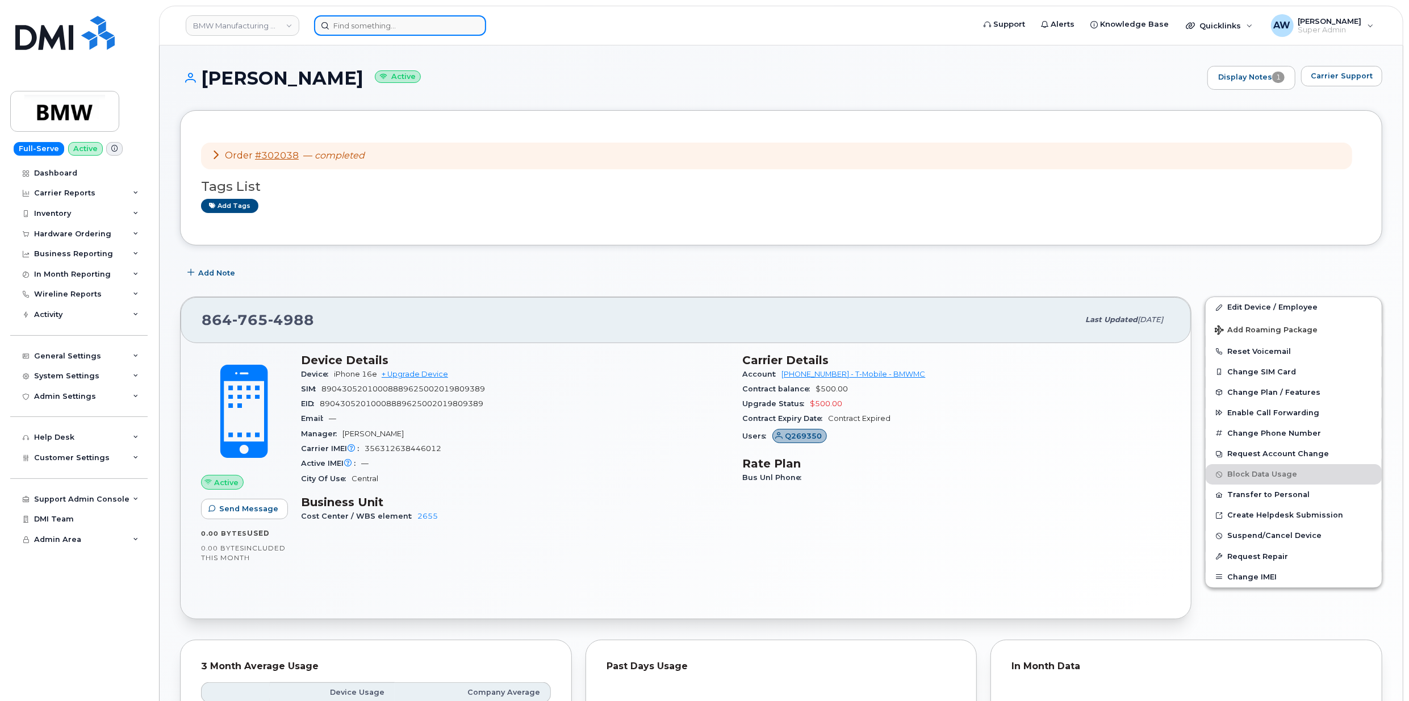
click at [393, 24] on input at bounding box center [400, 25] width 172 height 20
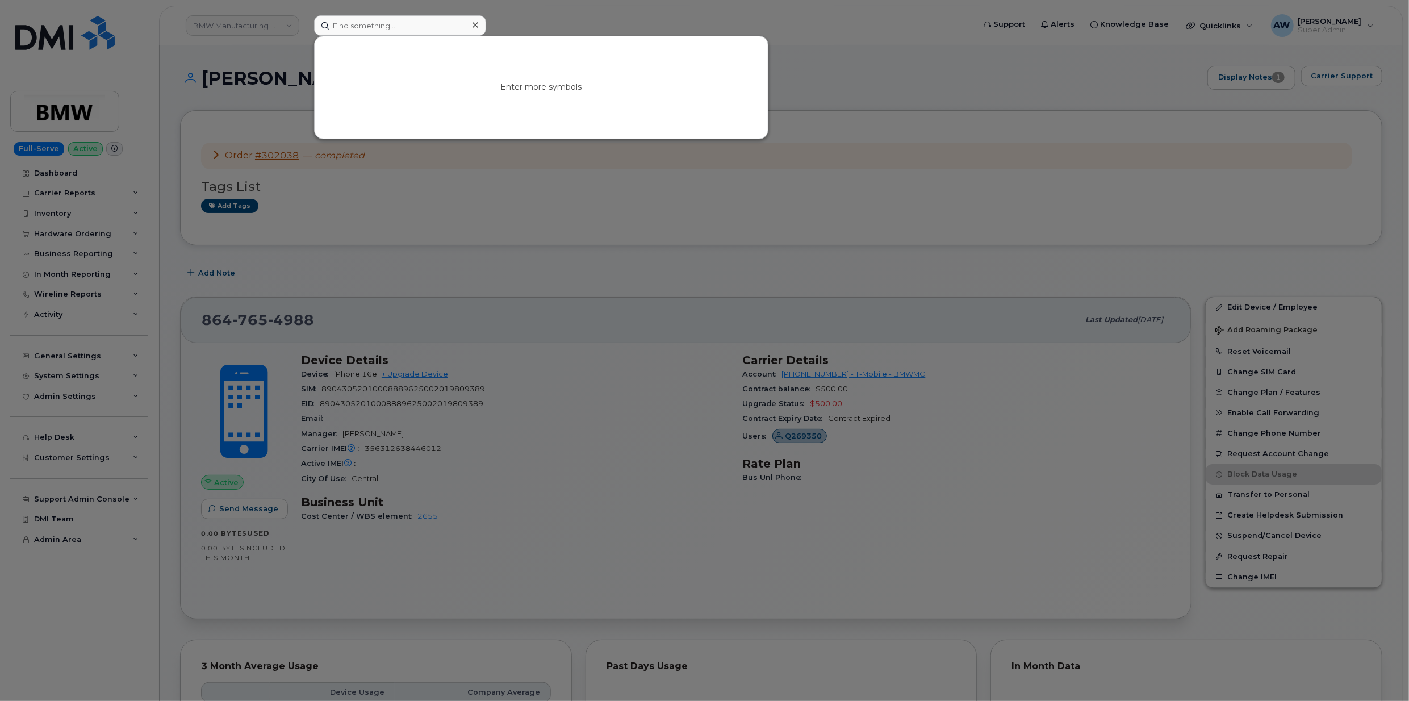
click at [511, 271] on div at bounding box center [704, 350] width 1409 height 701
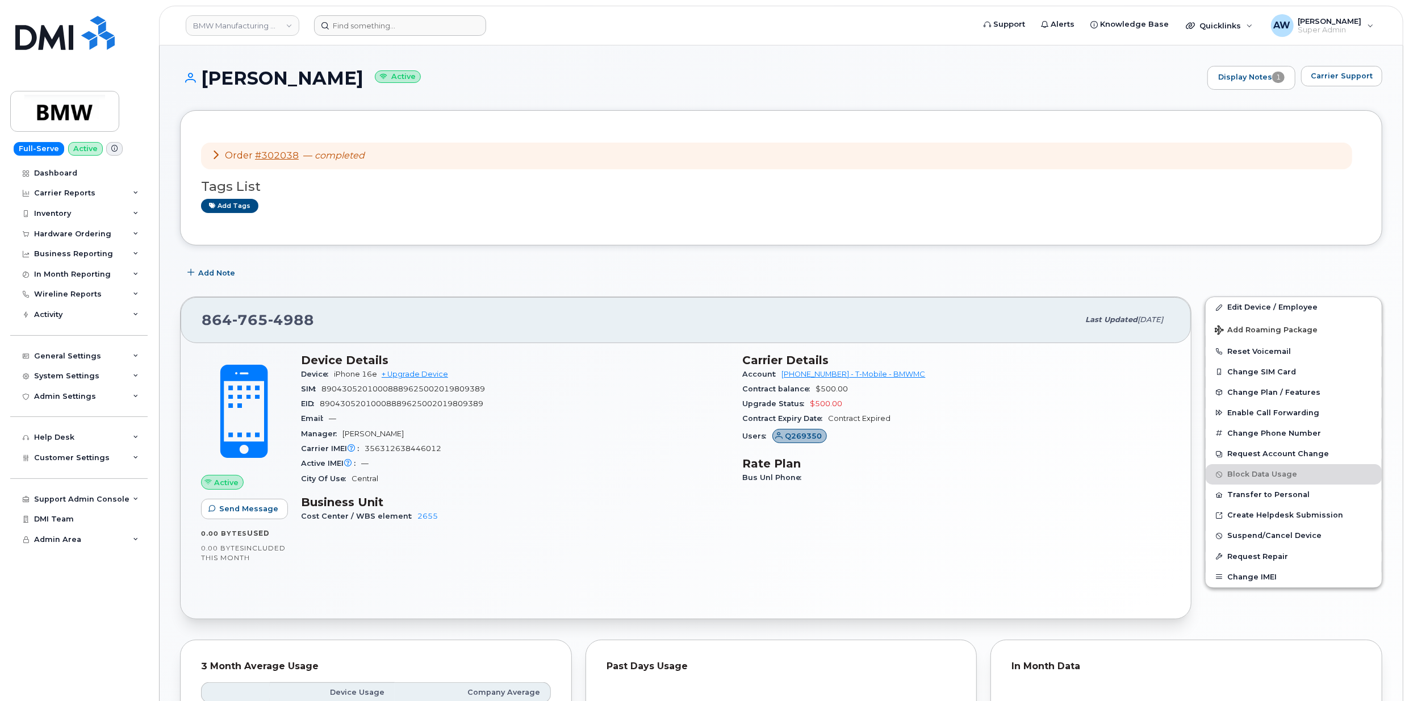
scroll to position [454, 0]
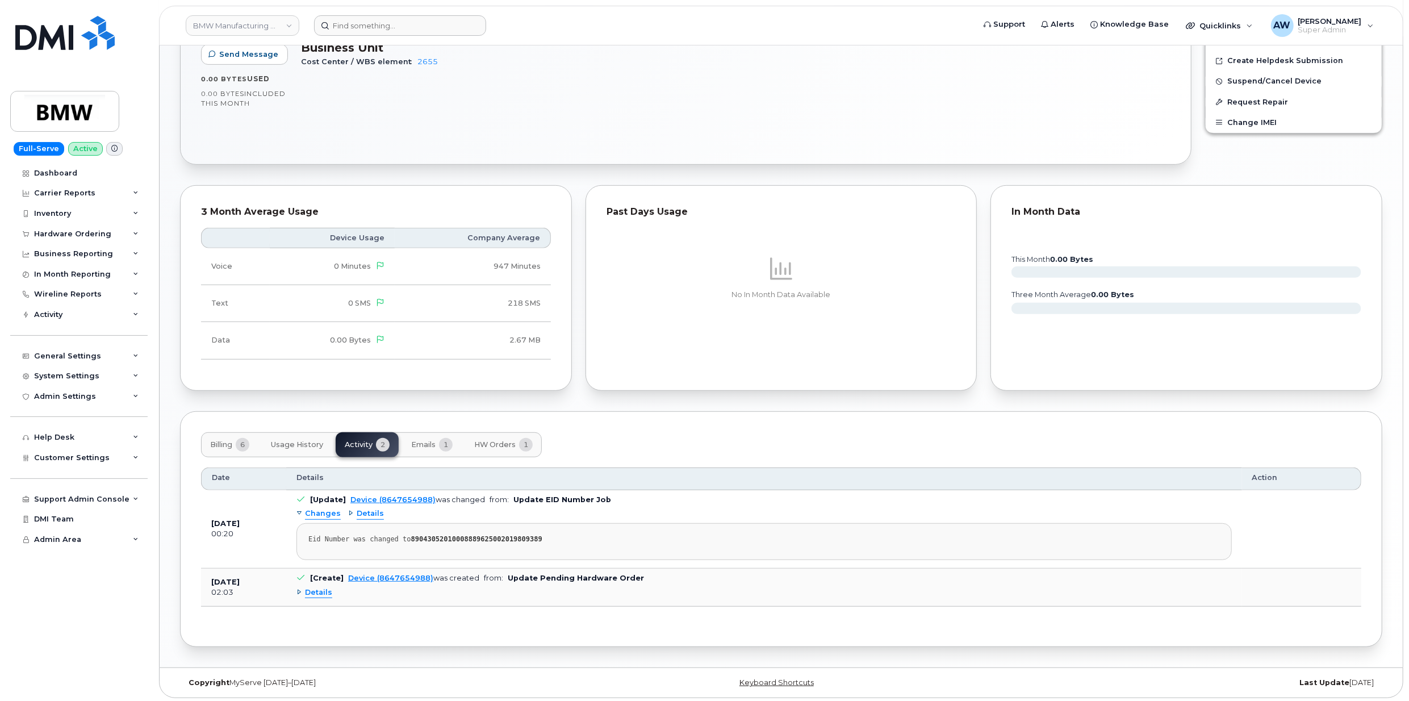
click at [210, 457] on button "Billing 6" at bounding box center [229, 444] width 57 height 25
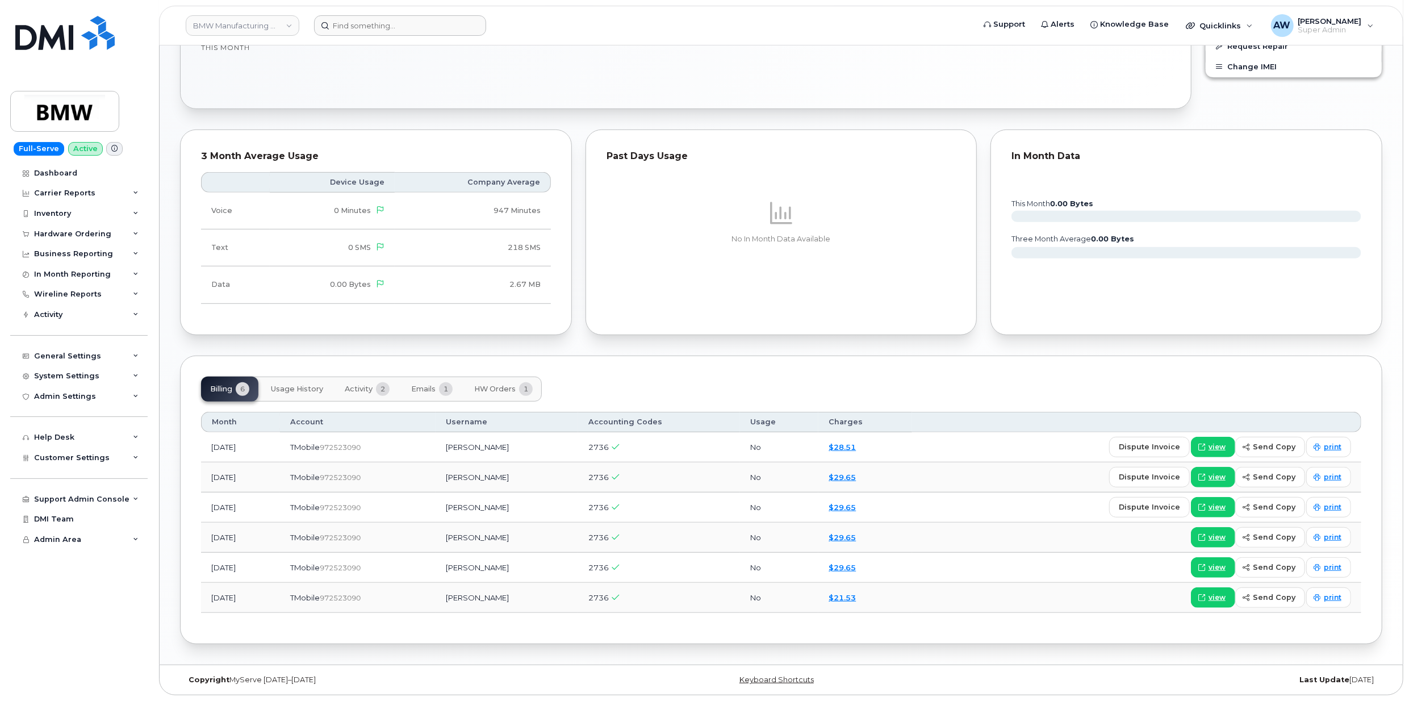
scroll to position [514, 0]
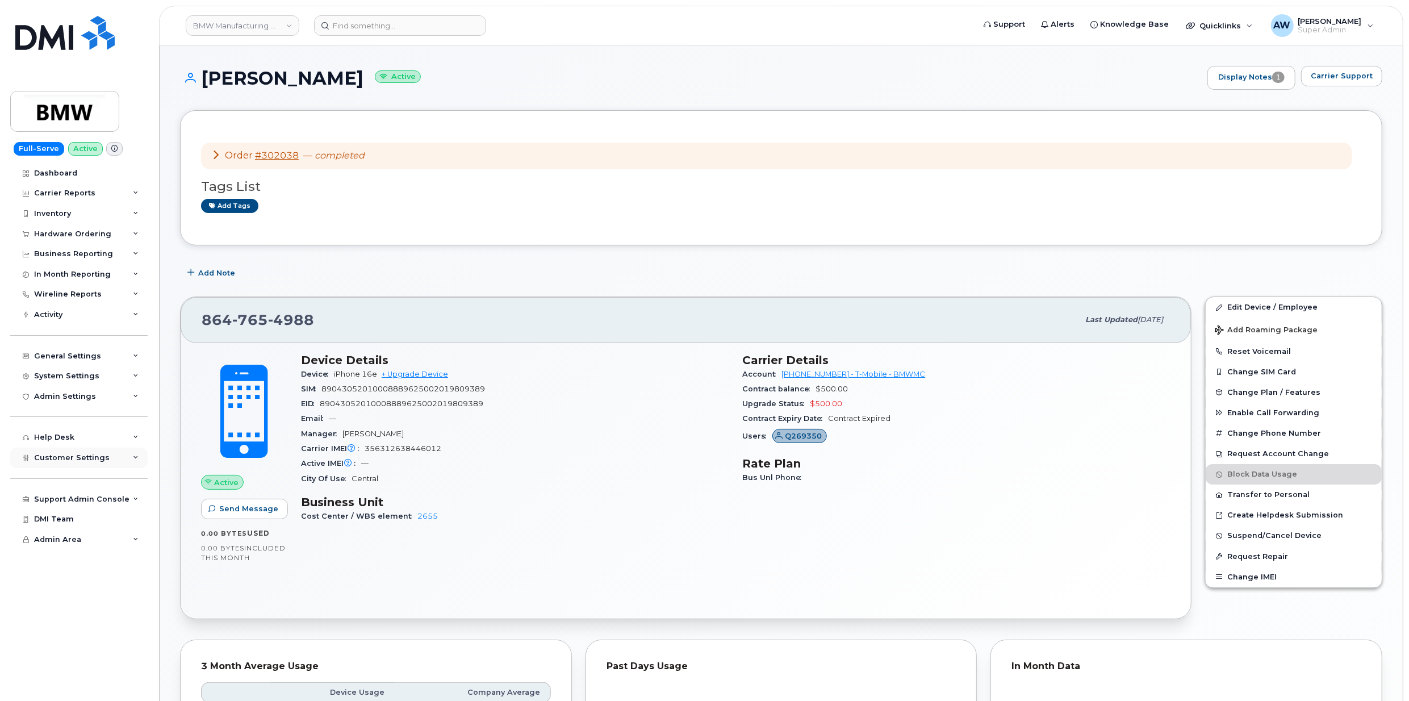
click at [101, 458] on span "Customer Settings" at bounding box center [72, 457] width 76 height 9
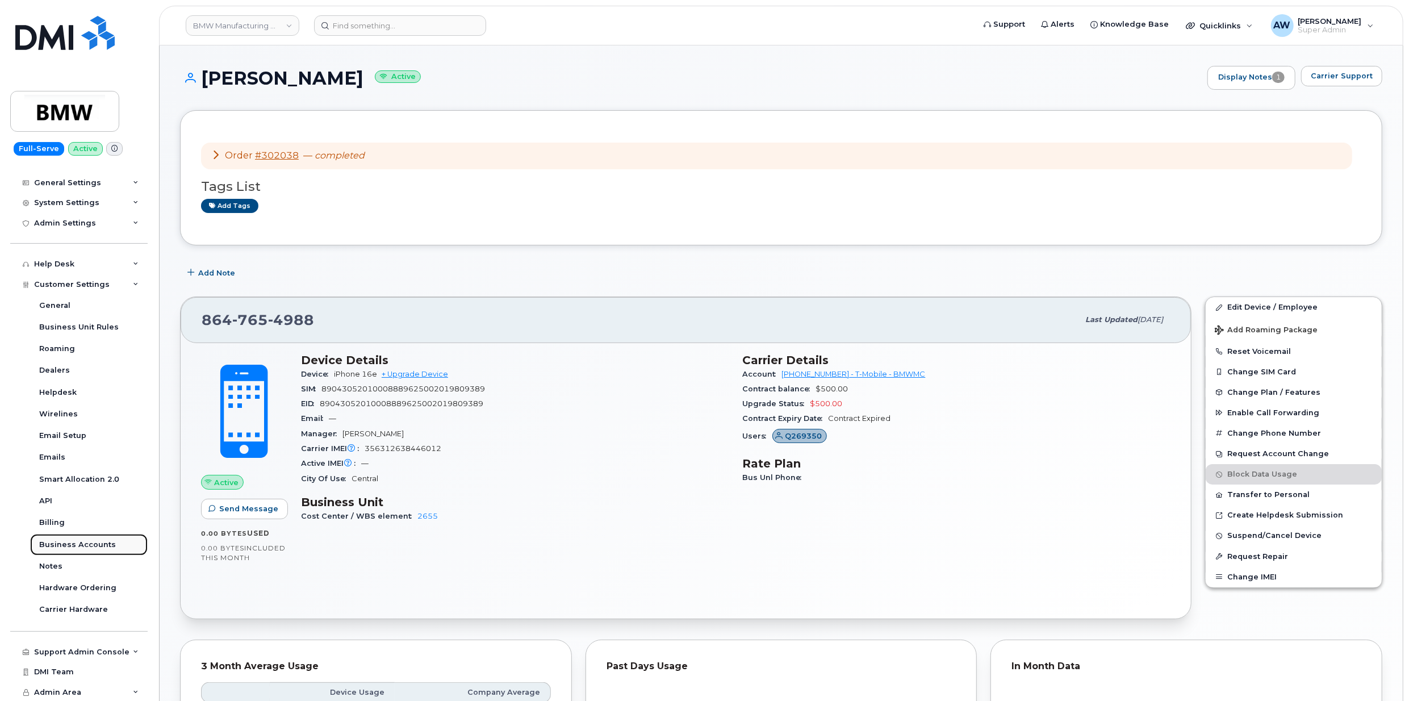
click at [112, 544] on link "Business Accounts" at bounding box center [89, 545] width 118 height 22
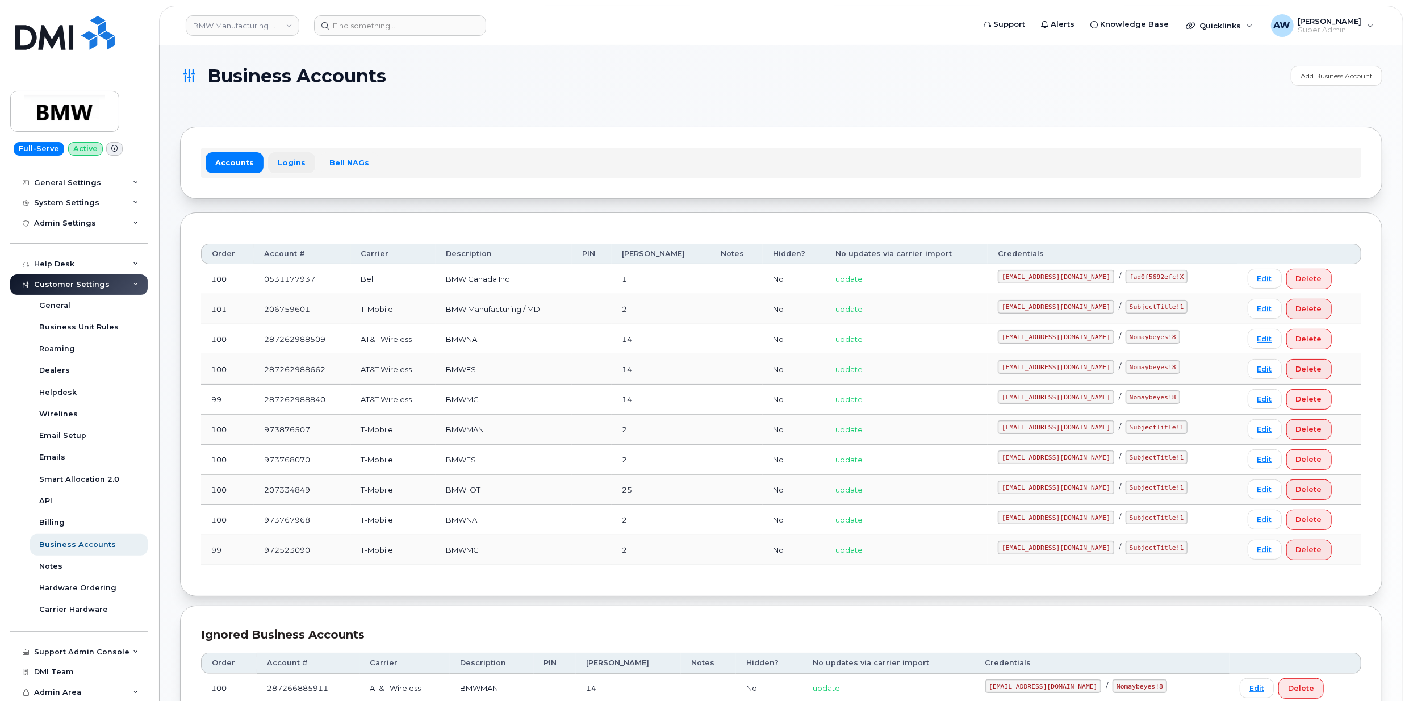
click at [291, 162] on link "Logins" at bounding box center [291, 162] width 47 height 20
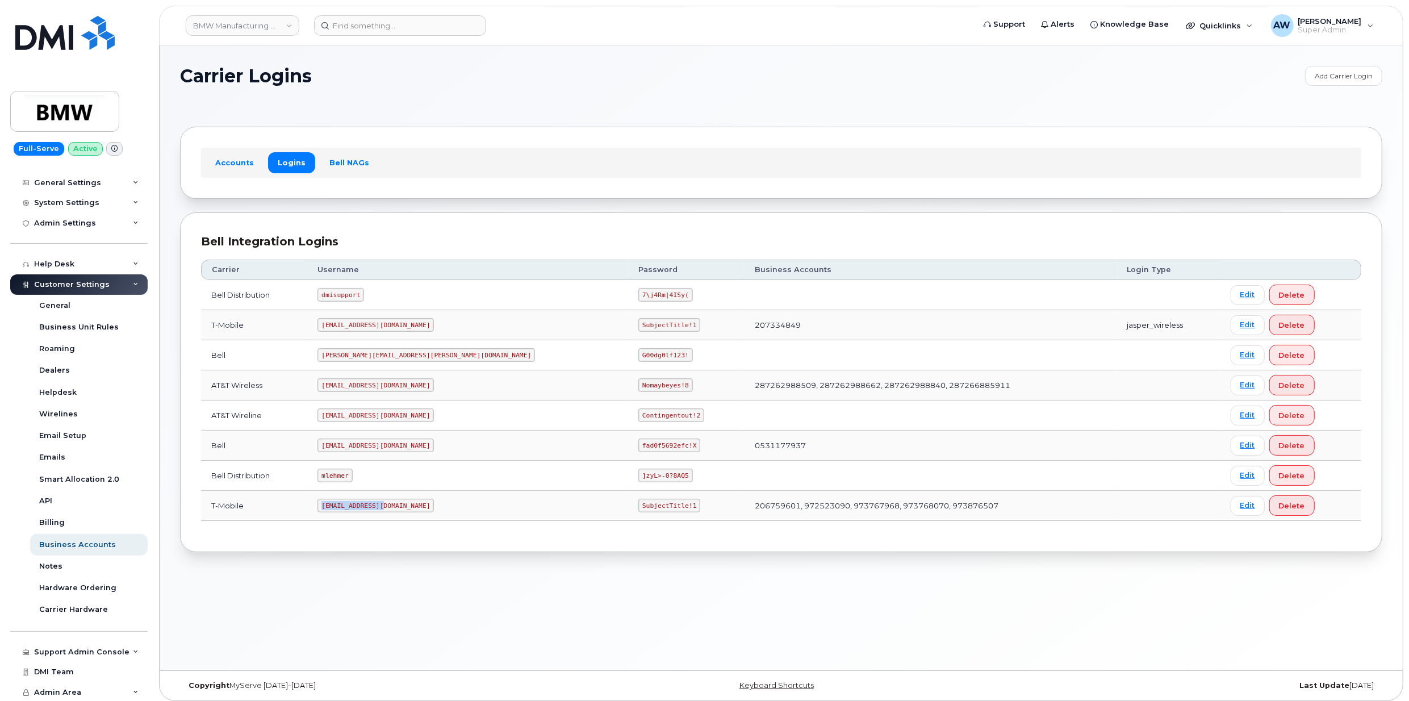
drag, startPoint x: 342, startPoint y: 510, endPoint x: 405, endPoint y: 509, distance: 63.1
click at [405, 509] on code "[EMAIL_ADDRESS][DOMAIN_NAME]" at bounding box center [376, 506] width 116 height 14
copy code "[EMAIL_ADDRESS][DOMAIN_NAME]"
drag, startPoint x: 512, startPoint y: 510, endPoint x: 545, endPoint y: 510, distance: 33.5
click at [639, 510] on code "SubjectTitle!1" at bounding box center [670, 506] width 62 height 14
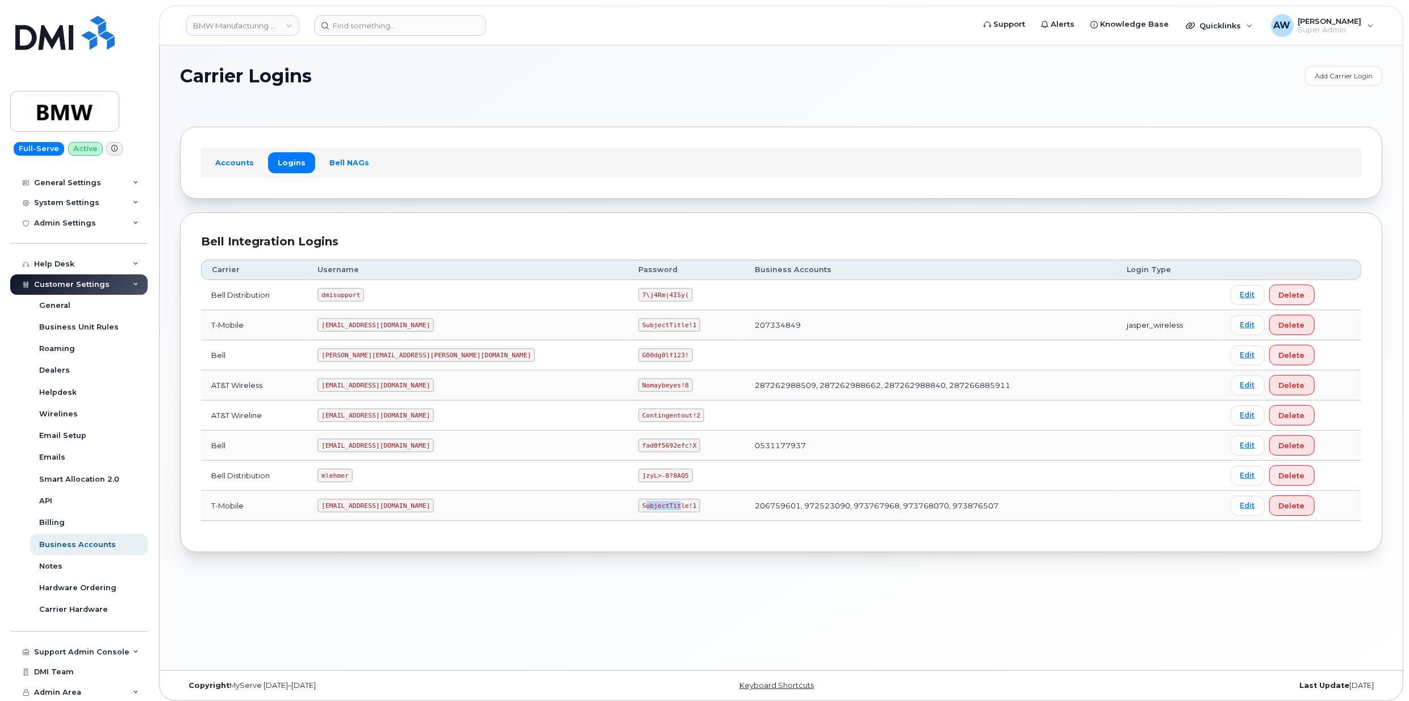
drag, startPoint x: 545, startPoint y: 510, endPoint x: 516, endPoint y: 512, distance: 29.1
click at [639, 510] on code "SubjectTitle!1" at bounding box center [670, 506] width 62 height 14
drag, startPoint x: 511, startPoint y: 510, endPoint x: 560, endPoint y: 507, distance: 49.0
click at [639, 507] on code "SubjectTitle!1" at bounding box center [670, 506] width 62 height 14
copy code "SubjectTitle!1"
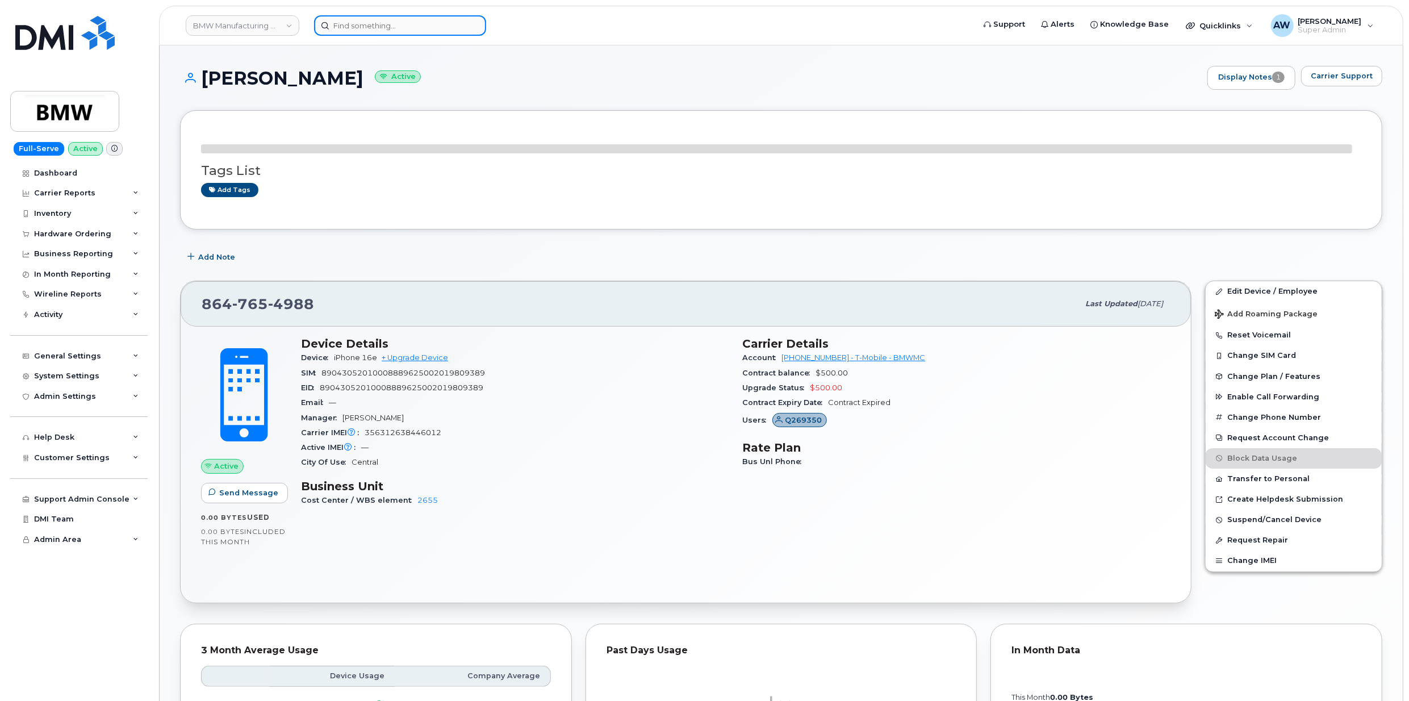
click at [381, 32] on input at bounding box center [400, 25] width 172 height 20
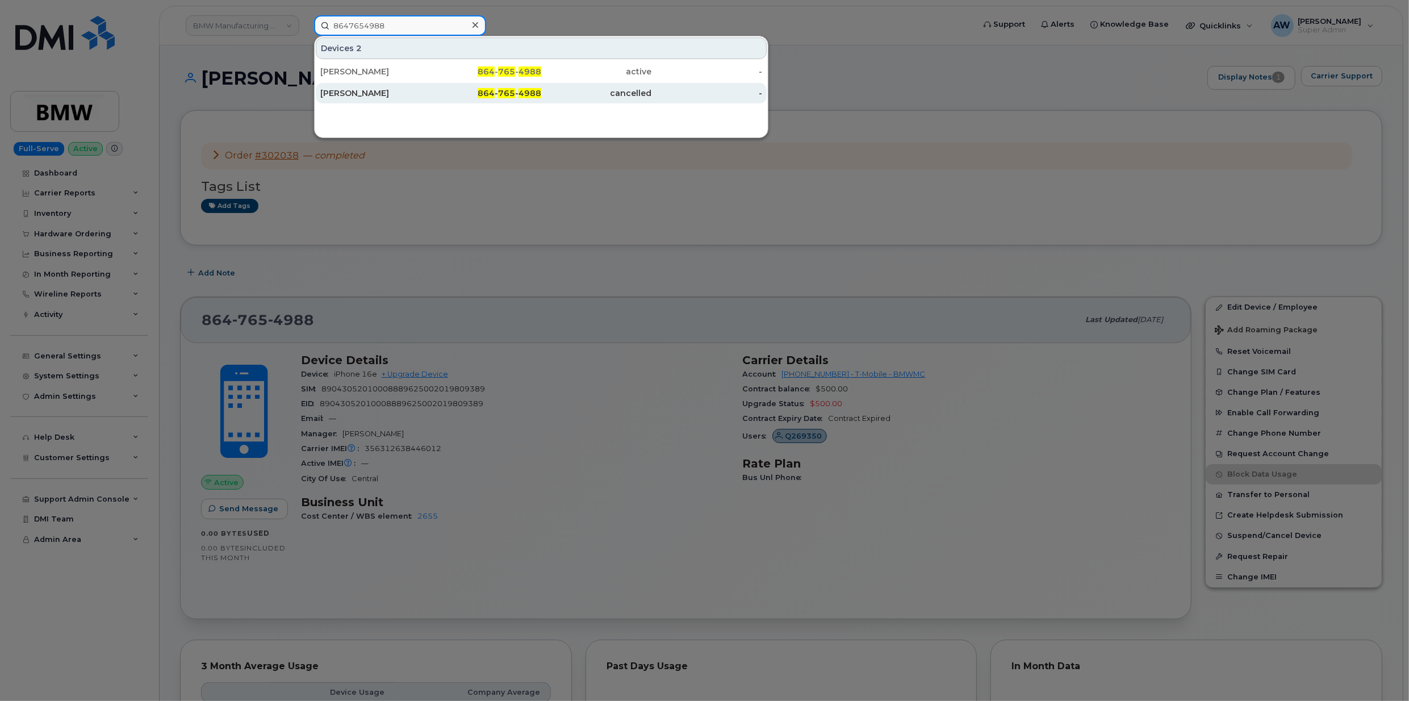
type input "8647654988"
click at [405, 94] on div "[PERSON_NAME]" at bounding box center [375, 92] width 111 height 11
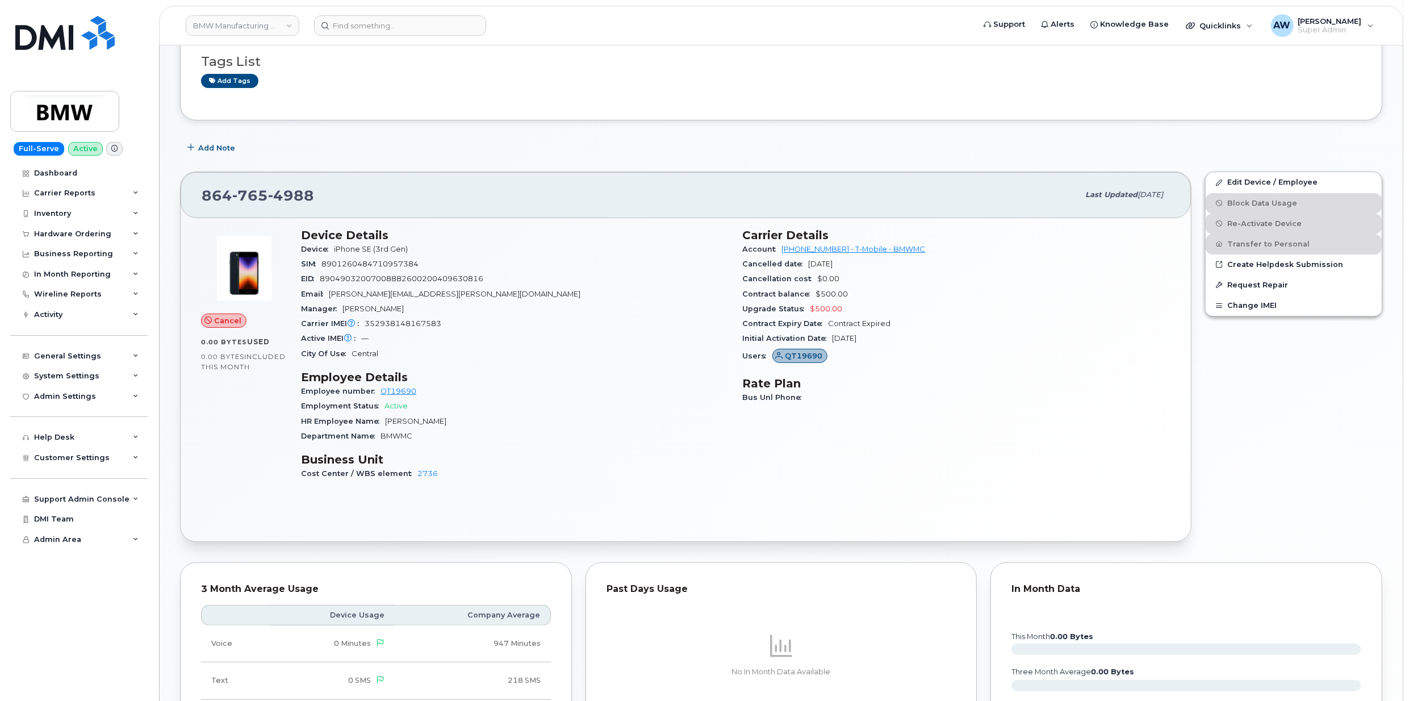
scroll to position [151, 0]
